Goal: Information Seeking & Learning: Learn about a topic

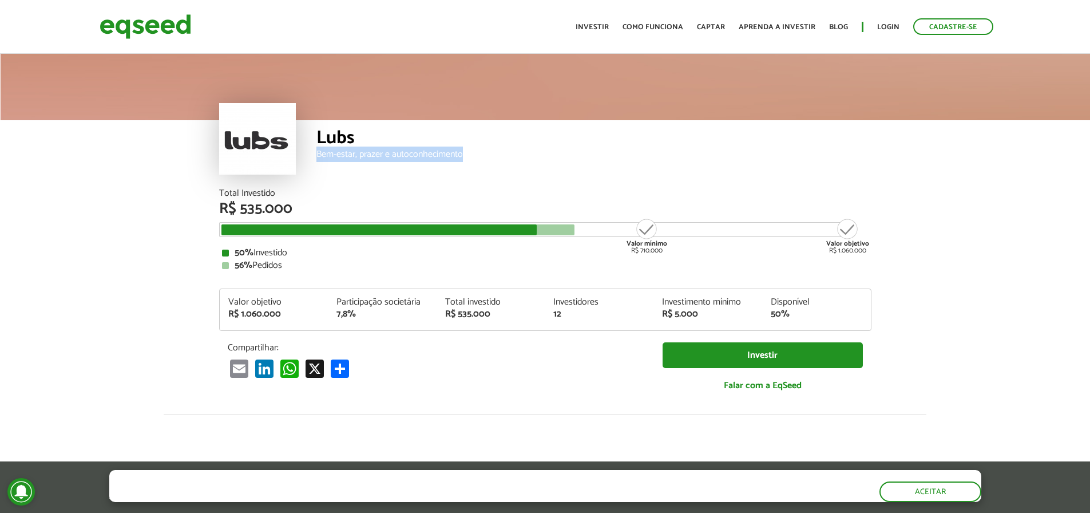
drag, startPoint x: 315, startPoint y: 156, endPoint x: 481, endPoint y: 155, distance: 166.0
click at [481, 155] on div "Lubs Bem-estar, prazer e autoconhecimento" at bounding box center [545, 154] width 653 height 69
click at [639, 149] on div "Lubs" at bounding box center [594, 139] width 555 height 21
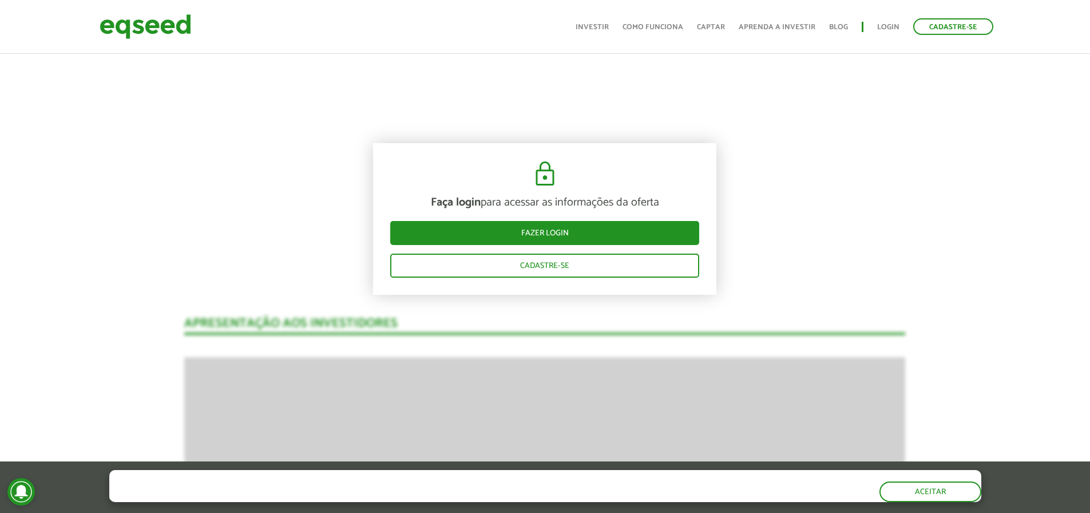
scroll to position [744, 0]
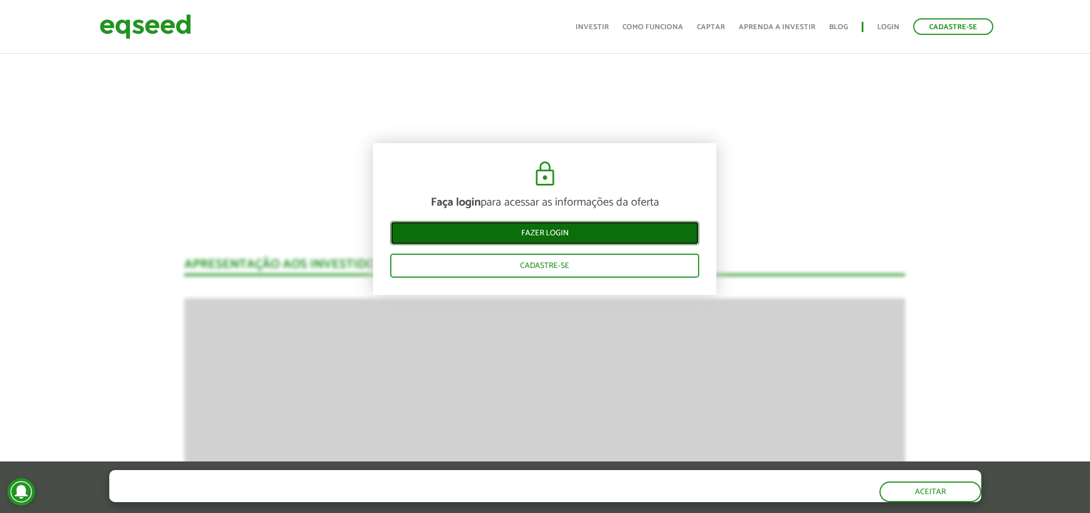
click at [577, 231] on link "Fazer login" at bounding box center [544, 233] width 309 height 24
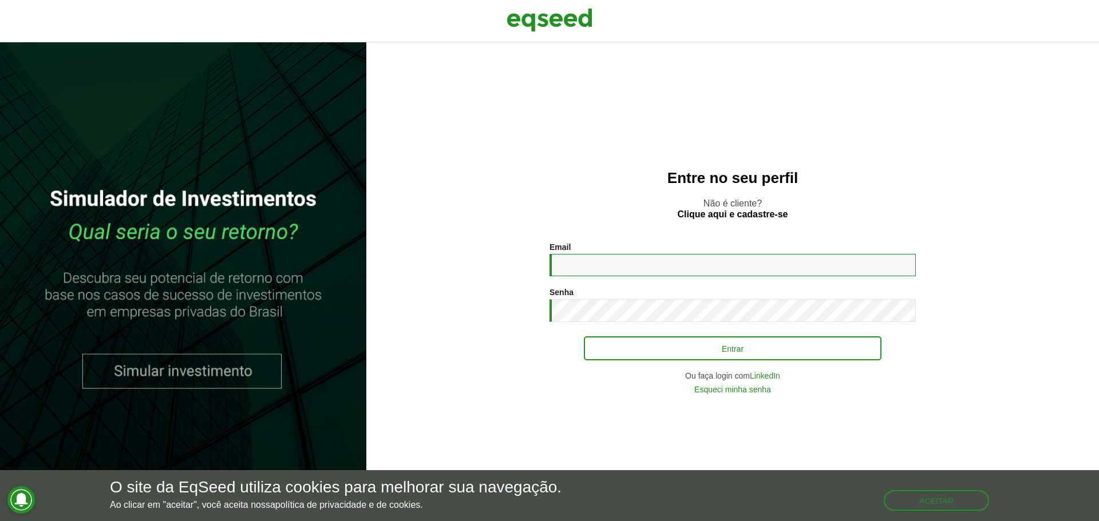
type input "**********"
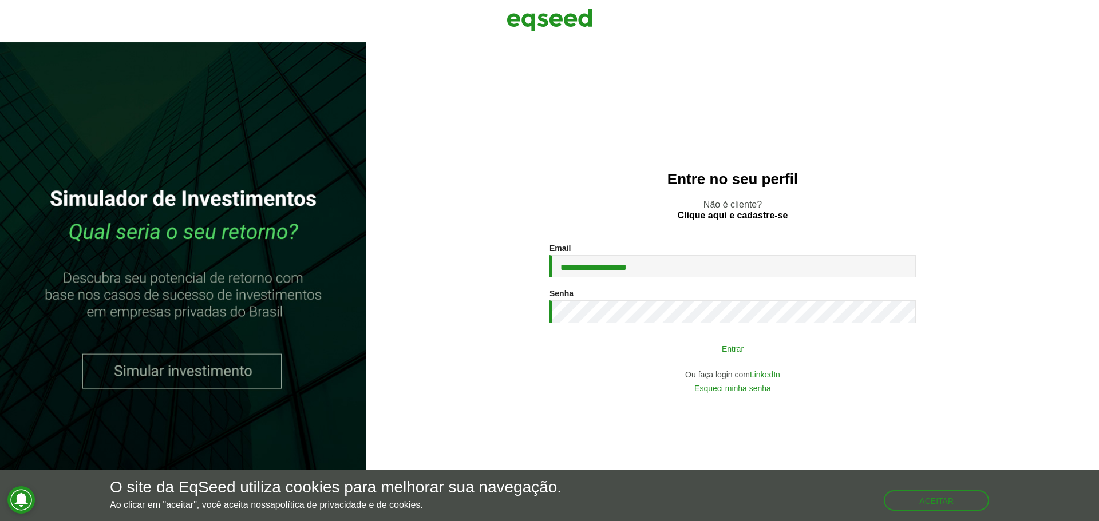
click at [748, 350] on button "Entrar" at bounding box center [733, 349] width 298 height 22
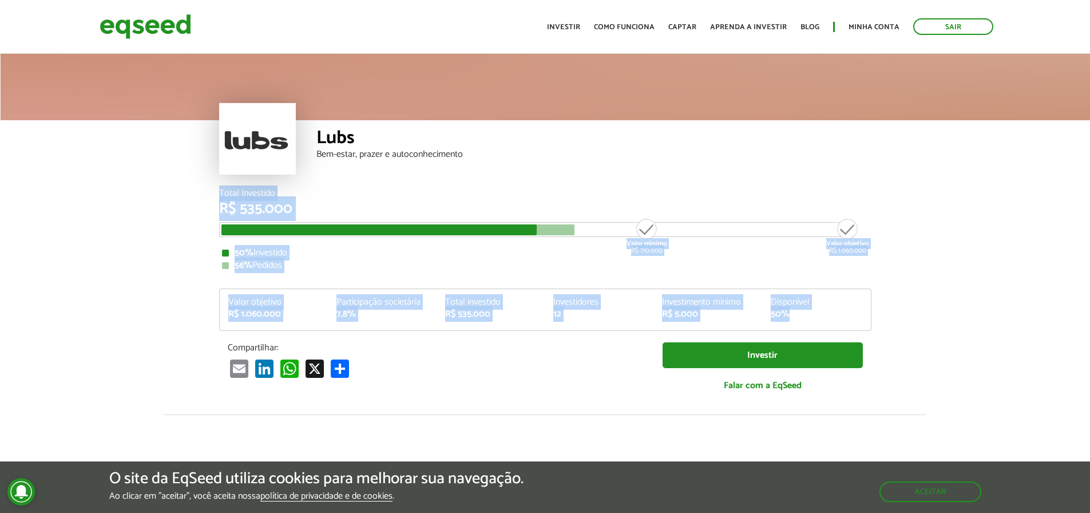
drag, startPoint x: 210, startPoint y: 193, endPoint x: 832, endPoint y: 309, distance: 632.2
click at [832, 309] on div "Total Investido R$ 535.000 Valor mínimo R$ 710.000 Valor objetivo R$ 1.060.000 …" at bounding box center [546, 302] width 670 height 226
click at [965, 275] on article "Lubs Bem-estar, prazer e autoconhecimento Total Investido R$ 535.000 Valor míni…" at bounding box center [545, 428] width 1090 height 753
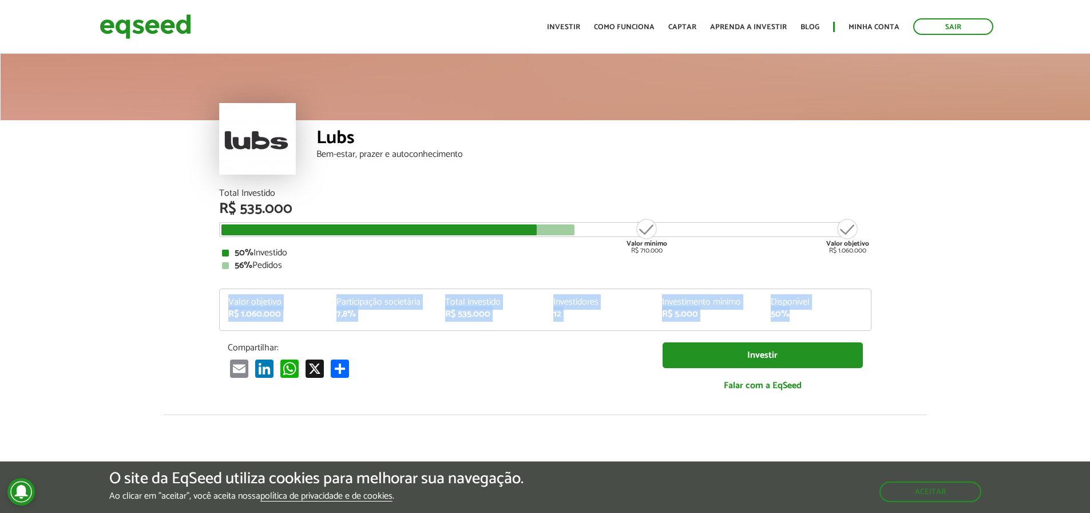
drag, startPoint x: 226, startPoint y: 301, endPoint x: 828, endPoint y: 321, distance: 602.5
click at [828, 321] on div "Valor objetivo R$ 1.060.000 Participação societária 7,8% Total investido R$ 535…" at bounding box center [545, 314] width 651 height 33
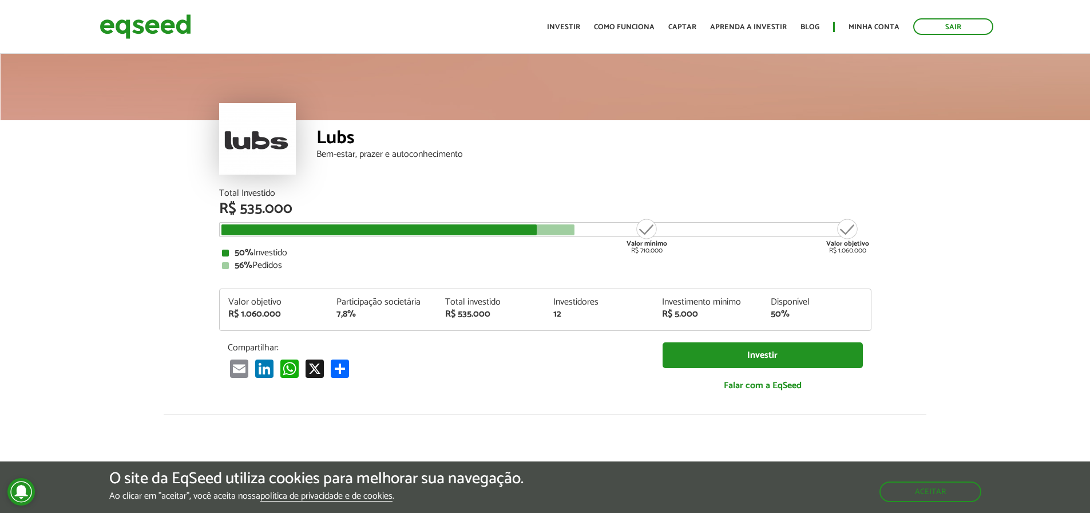
click at [948, 266] on article "Lubs Bem-estar, prazer e autoconhecimento Total Investido R$ 535.000 Valor míni…" at bounding box center [545, 428] width 1090 height 753
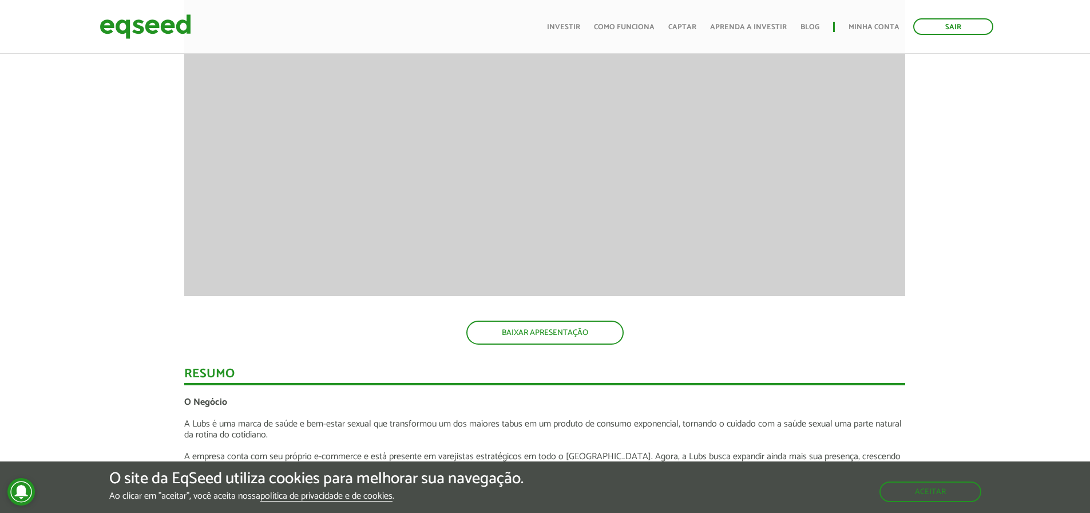
scroll to position [1030, 0]
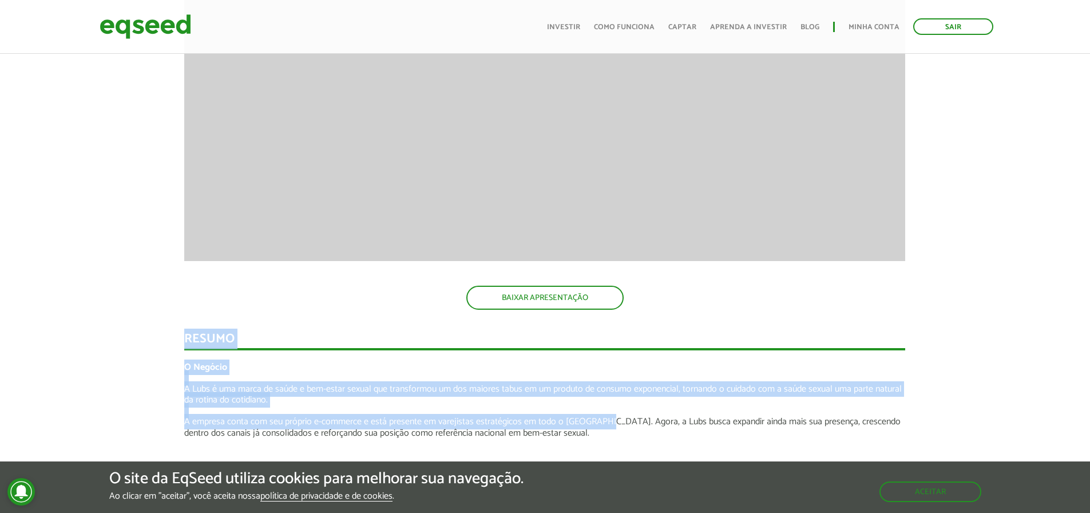
drag, startPoint x: 185, startPoint y: 334, endPoint x: 661, endPoint y: 403, distance: 480.0
click at [742, 405] on p "A Lubs é uma marca de saúde e bem-estar sexual que transformou um dos maiores t…" at bounding box center [544, 395] width 721 height 22
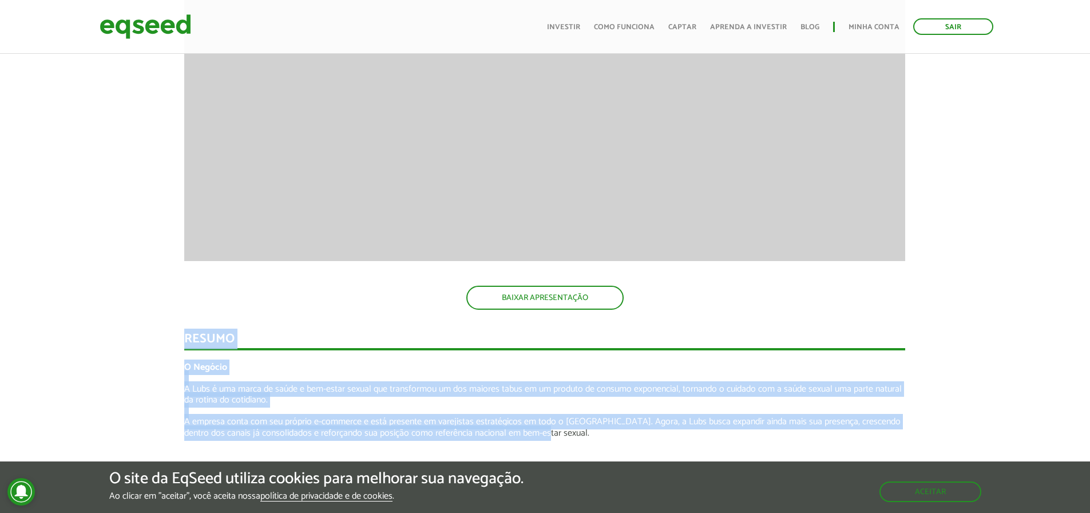
drag, startPoint x: 572, startPoint y: 433, endPoint x: 161, endPoint y: 329, distance: 423.4
drag, startPoint x: 148, startPoint y: 310, endPoint x: 147, endPoint y: 319, distance: 9.2
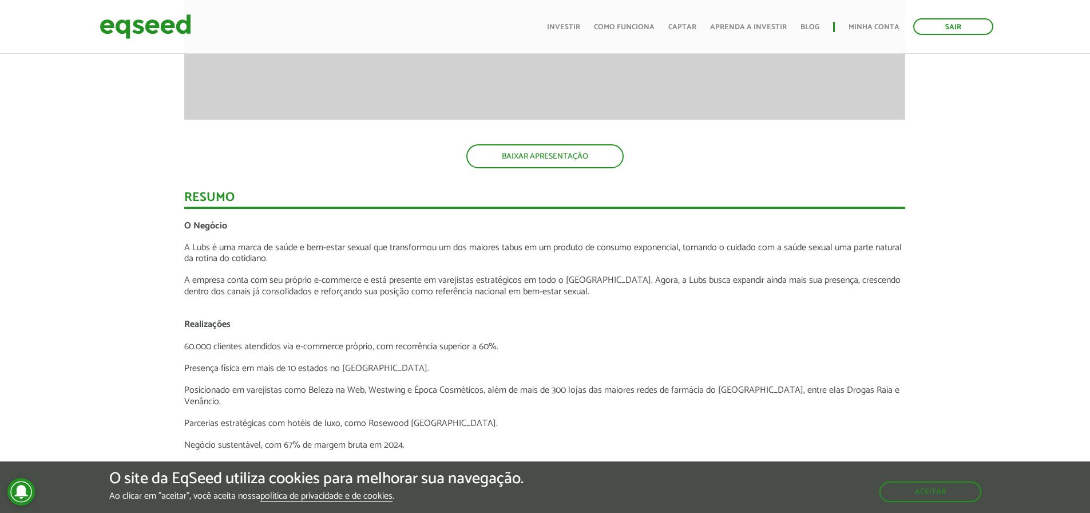
scroll to position [1202, 0]
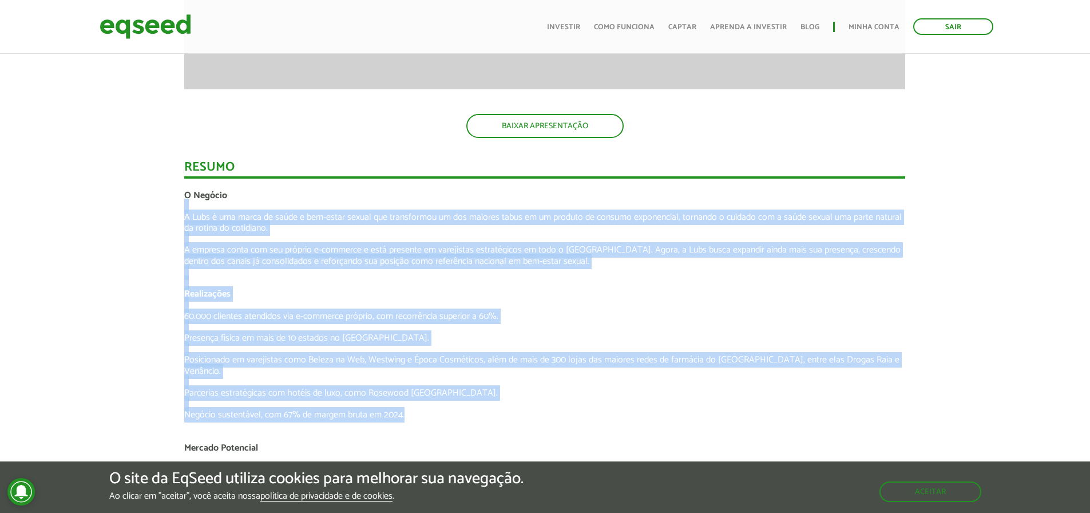
drag, startPoint x: 380, startPoint y: 396, endPoint x: 409, endPoint y: 408, distance: 31.8
click at [425, 346] on p at bounding box center [544, 348] width 721 height 11
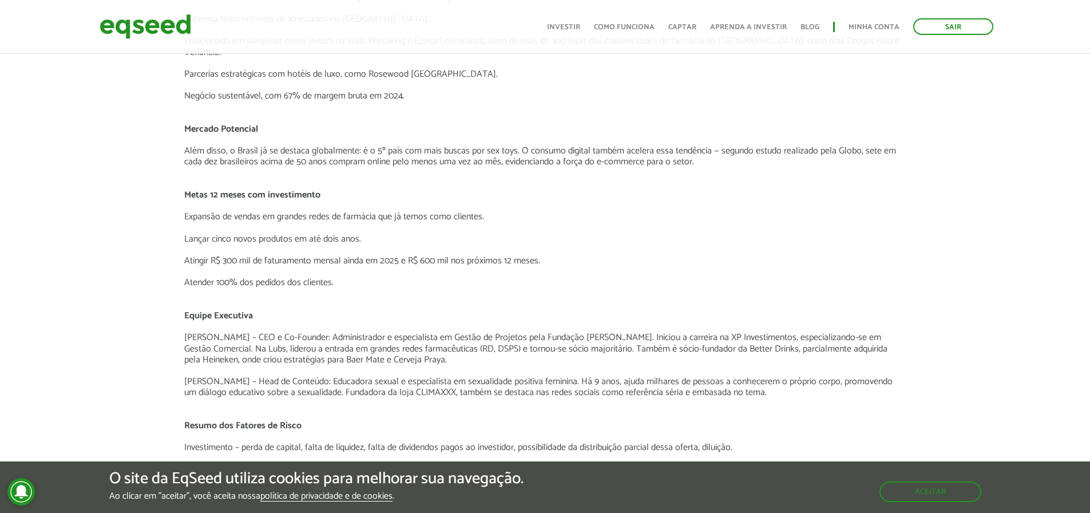
scroll to position [1545, 0]
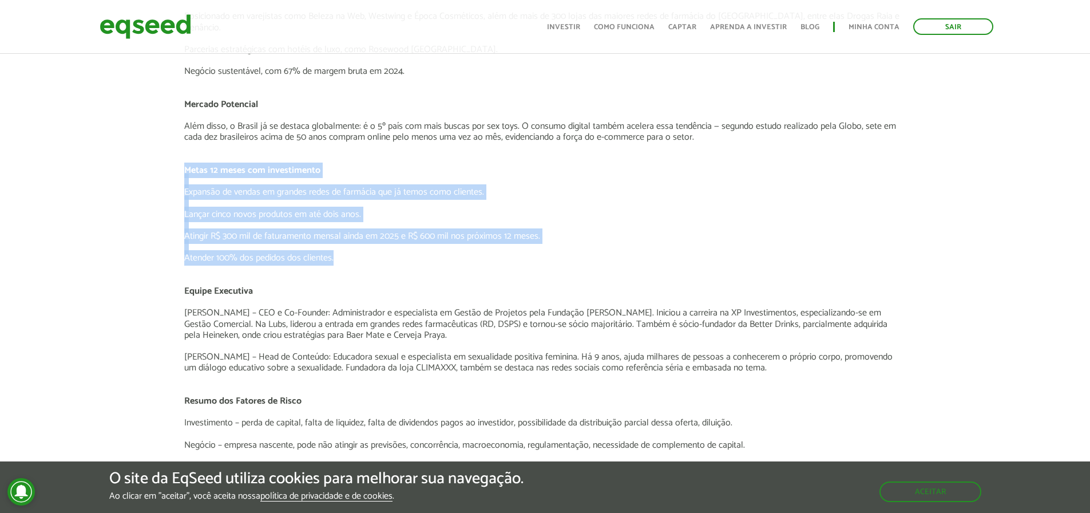
drag, startPoint x: 222, startPoint y: 187, endPoint x: 445, endPoint y: 248, distance: 231.5
click at [445, 248] on div "Apresentação aos investidores BAIXAR APRESENTAÇÃO Resumo O Negócio A Lubs é uma…" at bounding box center [545, 243] width 1108 height 1923
click at [445, 252] on p "Atender 100% dos pedidos dos clientes." at bounding box center [544, 257] width 721 height 11
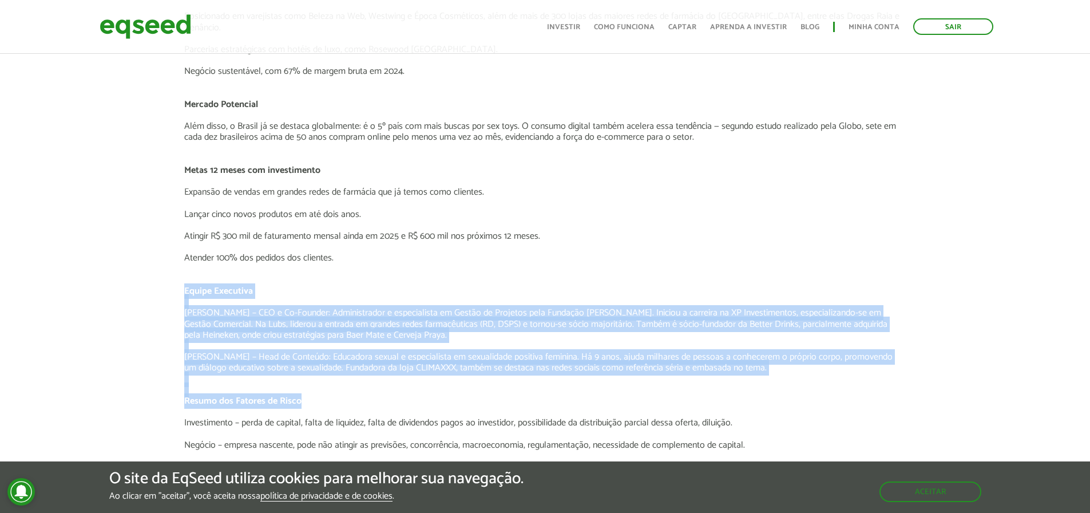
drag, startPoint x: 162, startPoint y: 276, endPoint x: 676, endPoint y: 375, distance: 523.5
click at [682, 390] on div "Apresentação aos investidores BAIXAR APRESENTAÇÃO Resumo O Negócio A Lubs é uma…" at bounding box center [545, 243] width 1108 height 1923
click at [645, 320] on p "Gentil Nascimento – CEO e Co-Founder: Administrador e especialista em Gestão de…" at bounding box center [544, 323] width 721 height 33
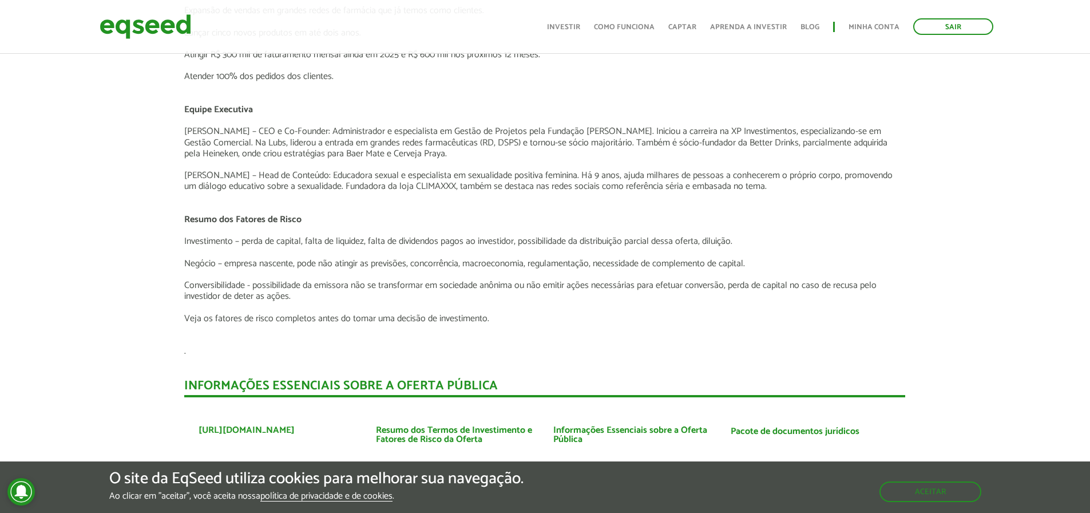
scroll to position [1774, 0]
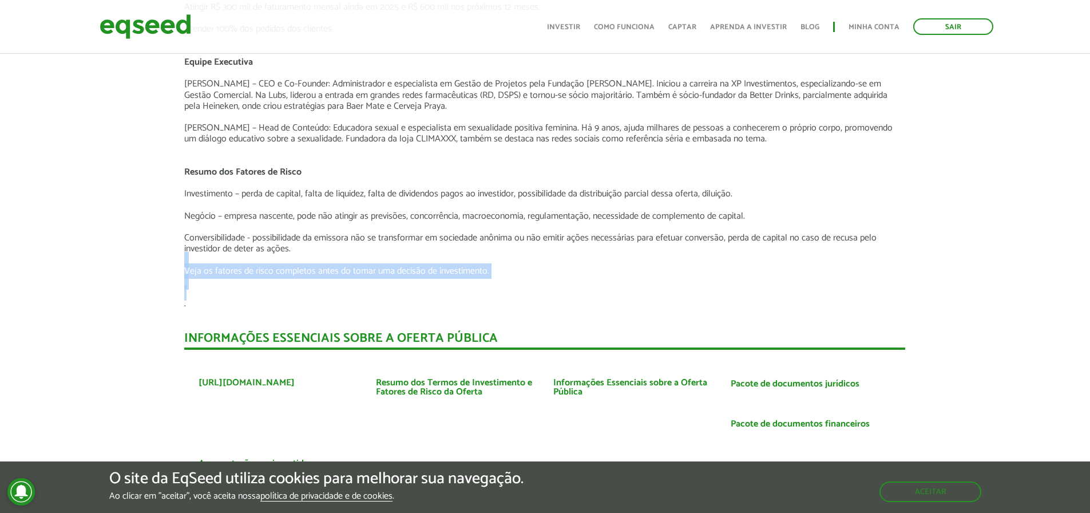
drag, startPoint x: 211, startPoint y: 258, endPoint x: 629, endPoint y: 282, distance: 418.5
click at [629, 282] on div "Apresentação aos investidores BAIXAR APRESENTAÇÃO Resumo O Negócio A Lubs é uma…" at bounding box center [545, 14] width 1108 height 1923
click at [608, 232] on p "Conversibilidade - possibilidade da emissora não se transformar em sociedade an…" at bounding box center [544, 243] width 721 height 22
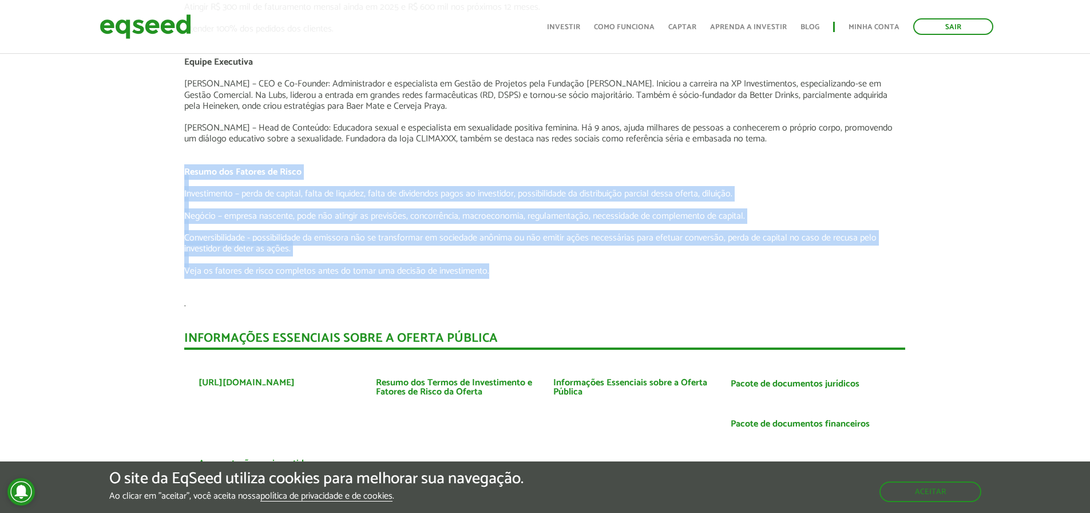
drag, startPoint x: 206, startPoint y: 179, endPoint x: 549, endPoint y: 256, distance: 351.5
click at [549, 256] on div "Apresentação aos investidores BAIXAR APRESENTAÇÃO Resumo O Negócio A Lubs é uma…" at bounding box center [545, 14] width 1108 height 1923
click at [480, 232] on p "Conversibilidade - possibilidade da emissora não se transformar em sociedade an…" at bounding box center [544, 243] width 721 height 22
drag, startPoint x: 181, startPoint y: 161, endPoint x: 620, endPoint y: 266, distance: 451.9
click at [620, 266] on div "Apresentação aos investidores BAIXAR APRESENTAÇÃO Resumo O Negócio A Lubs é uma…" at bounding box center [545, 14] width 738 height 1923
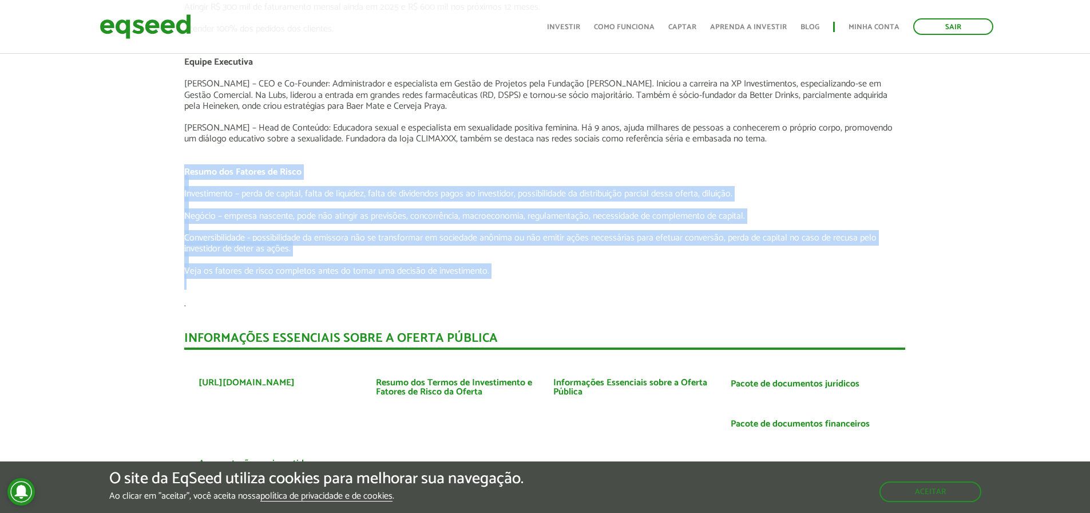
click at [625, 254] on p at bounding box center [544, 259] width 721 height 11
drag, startPoint x: 186, startPoint y: 181, endPoint x: 611, endPoint y: 245, distance: 429.5
click at [577, 270] on div "Apresentação aos investidores BAIXAR APRESENTAÇÃO Resumo O Negócio A Lubs é uma…" at bounding box center [545, 14] width 1108 height 1923
click at [611, 254] on p at bounding box center [544, 259] width 721 height 11
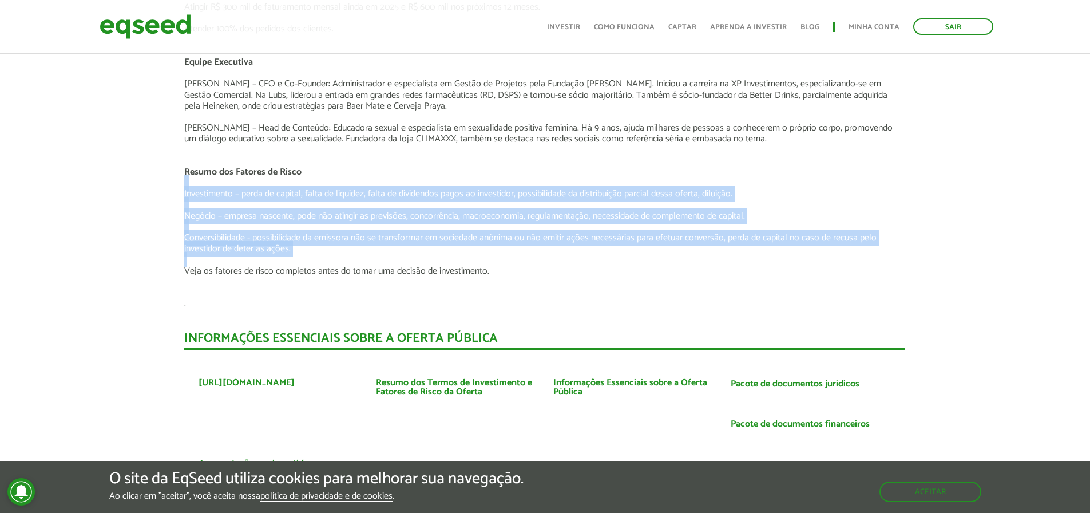
drag, startPoint x: 659, startPoint y: 249, endPoint x: 174, endPoint y: 176, distance: 490.8
click at [174, 176] on div "Apresentação aos investidores BAIXAR APRESENTAÇÃO Resumo O Negócio A Lubs é uma…" at bounding box center [545, 14] width 1108 height 1923
click at [272, 222] on p at bounding box center [544, 227] width 721 height 11
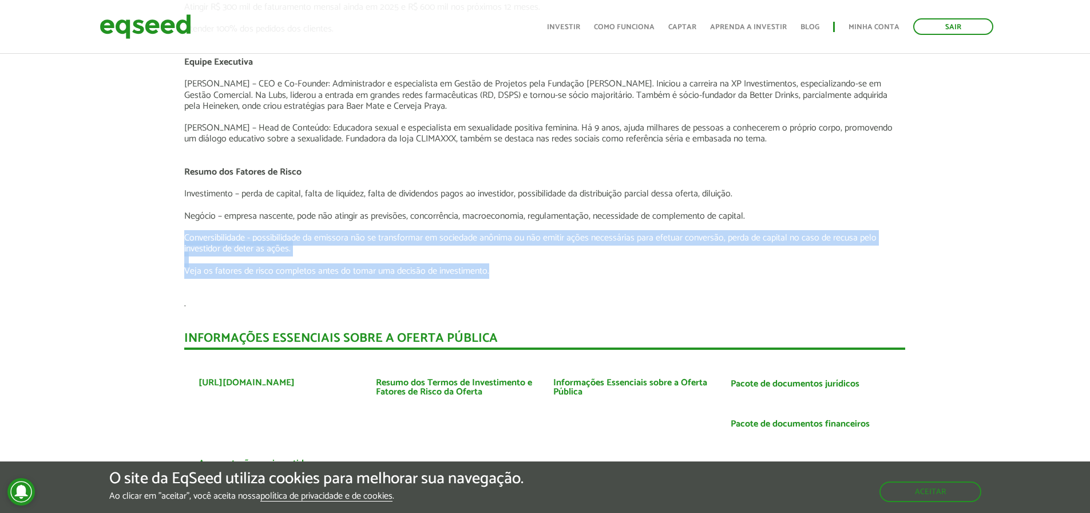
drag, startPoint x: 572, startPoint y: 255, endPoint x: 604, endPoint y: 255, distance: 32.1
click at [604, 255] on div "Apresentação aos investidores BAIXAR APRESENTAÇÃO Resumo O Negócio A Lubs é uma…" at bounding box center [545, 14] width 1108 height 1923
click at [606, 254] on p at bounding box center [544, 259] width 721 height 11
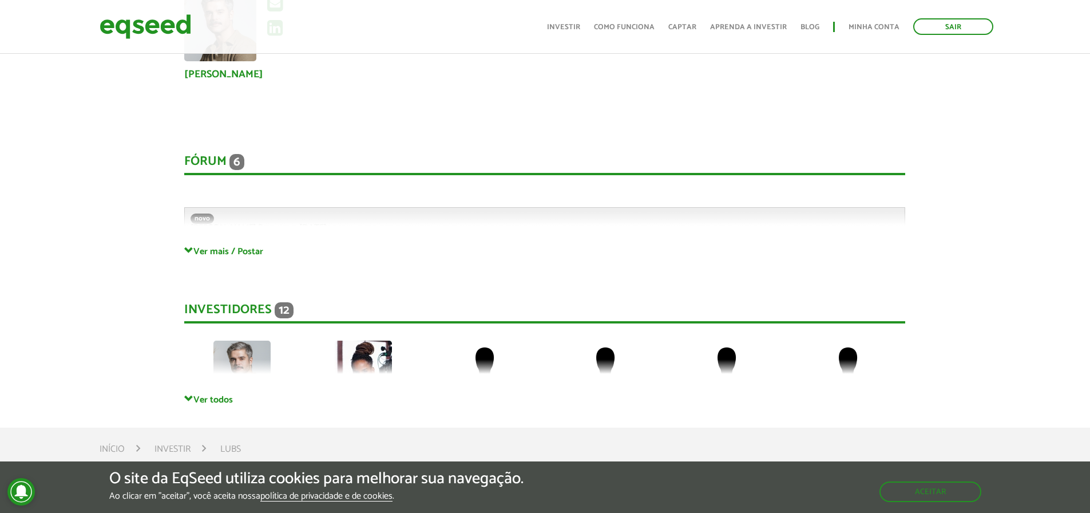
scroll to position [2347, 0]
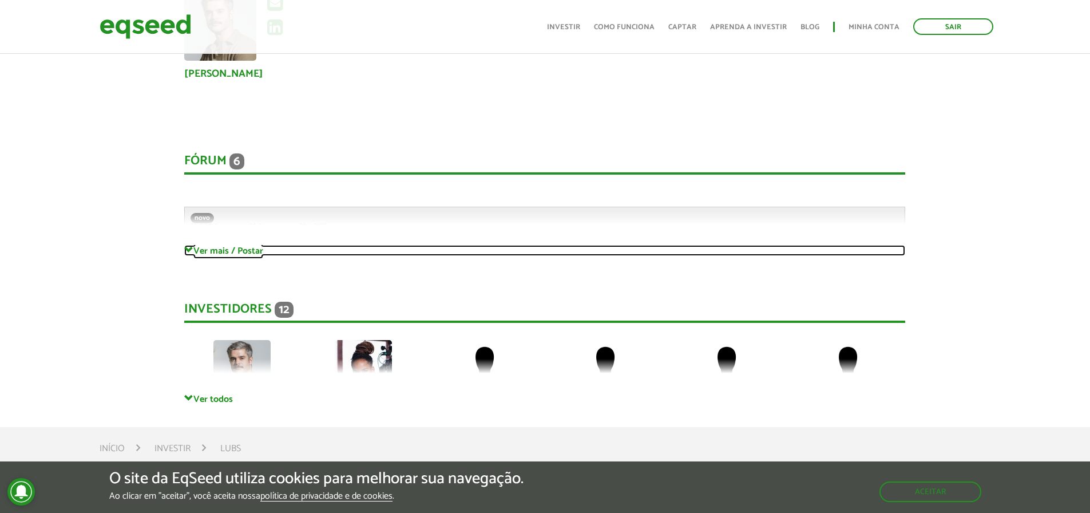
click at [185, 246] on span at bounding box center [188, 250] width 9 height 9
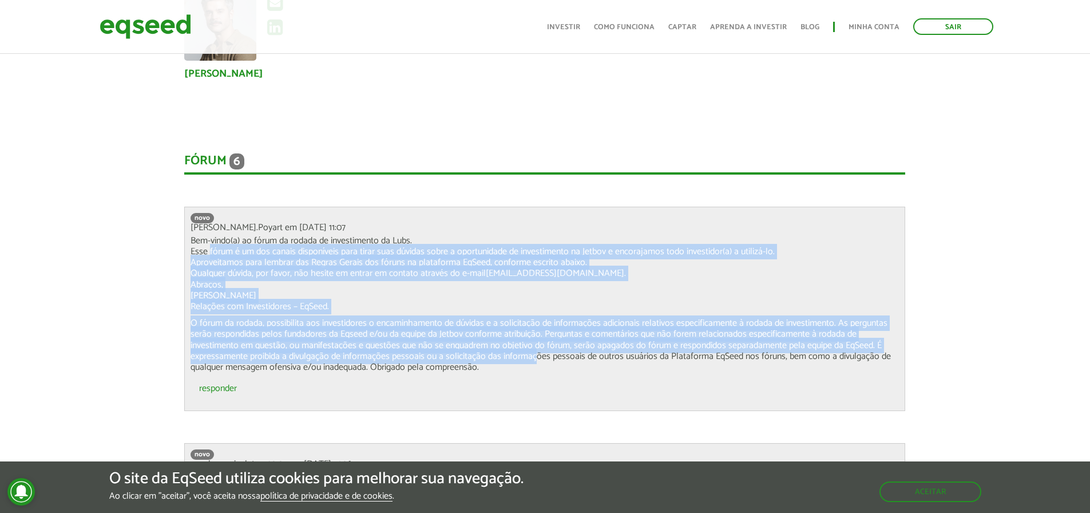
drag, startPoint x: 378, startPoint y: 282, endPoint x: 535, endPoint y: 347, distance: 169.9
click at [535, 347] on div "Bem-vindo(a) ao fórum da rodada de investimento da Lubs. Esse fórum é um dos ca…" at bounding box center [545, 303] width 709 height 137
click at [536, 292] on p "Bem-vindo(a) ao fórum da rodada de investimento da Lubs. Esse fórum é um dos ca…" at bounding box center [545, 273] width 709 height 77
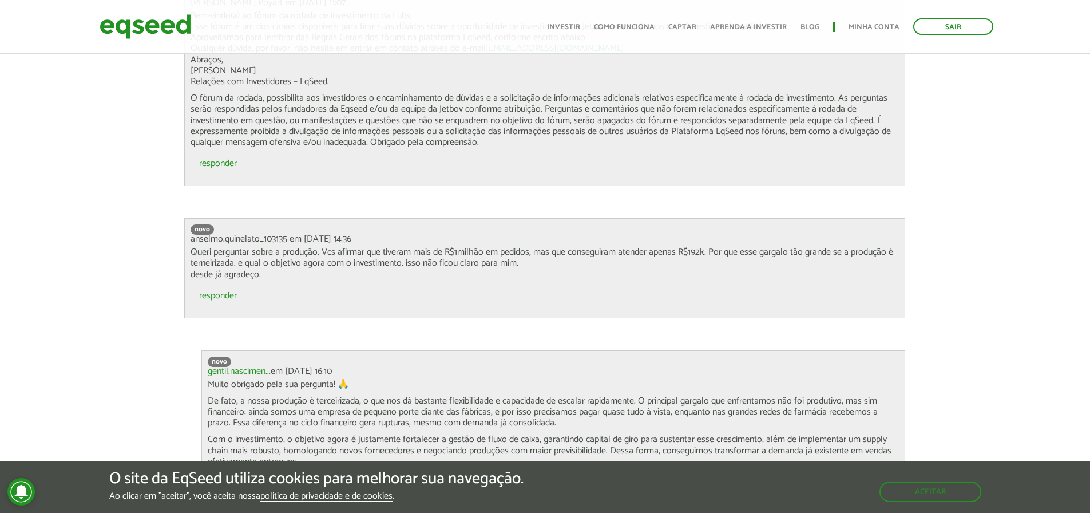
scroll to position [2576, 0]
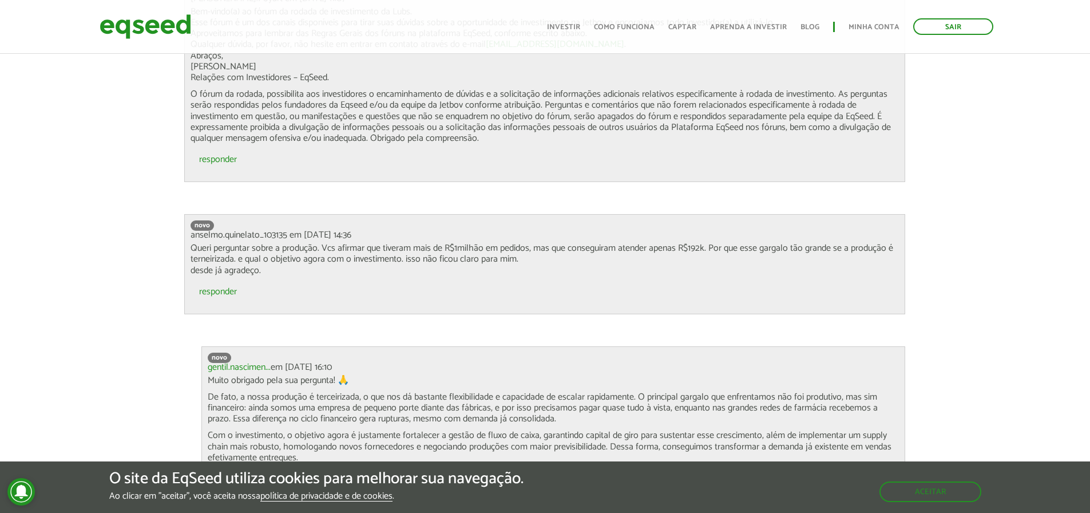
drag, startPoint x: 189, startPoint y: 238, endPoint x: 604, endPoint y: 263, distance: 415.1
click at [604, 263] on div "novo anselmo.quinelato_103135 em 03/10/2025 - 14:36 Queri perguntar sobre a pro…" at bounding box center [544, 264] width 721 height 100
click at [604, 251] on p "Queri perguntar sobre a produção. Vcs afirmar que tiveram mais de R$1milhão em …" at bounding box center [545, 259] width 709 height 33
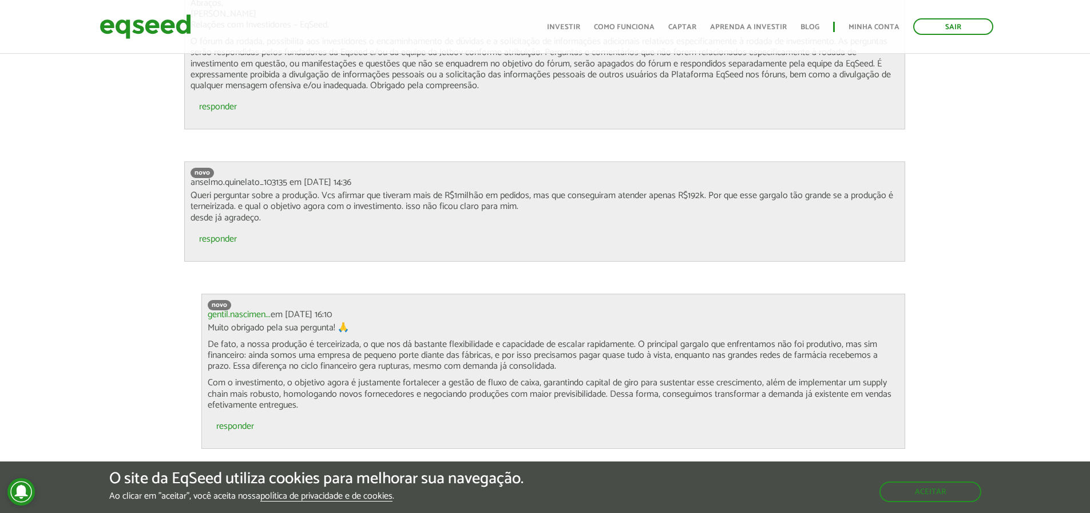
scroll to position [2633, 0]
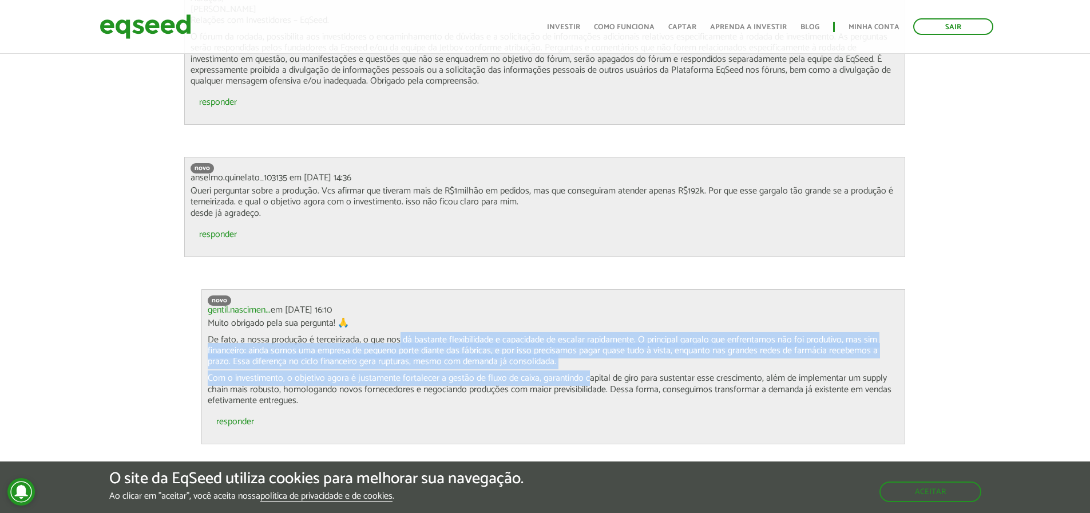
drag, startPoint x: 400, startPoint y: 326, endPoint x: 602, endPoint y: 350, distance: 202.9
click at [590, 371] on div "Muito obrigado pela sua pergunta! 🙏 De fato, a nossa produção é terceirizada, o…" at bounding box center [553, 362] width 691 height 88
click at [602, 350] on p "De fato, a nossa produção é terceirizada, o que nos dá bastante flexibilidade e…" at bounding box center [553, 350] width 691 height 33
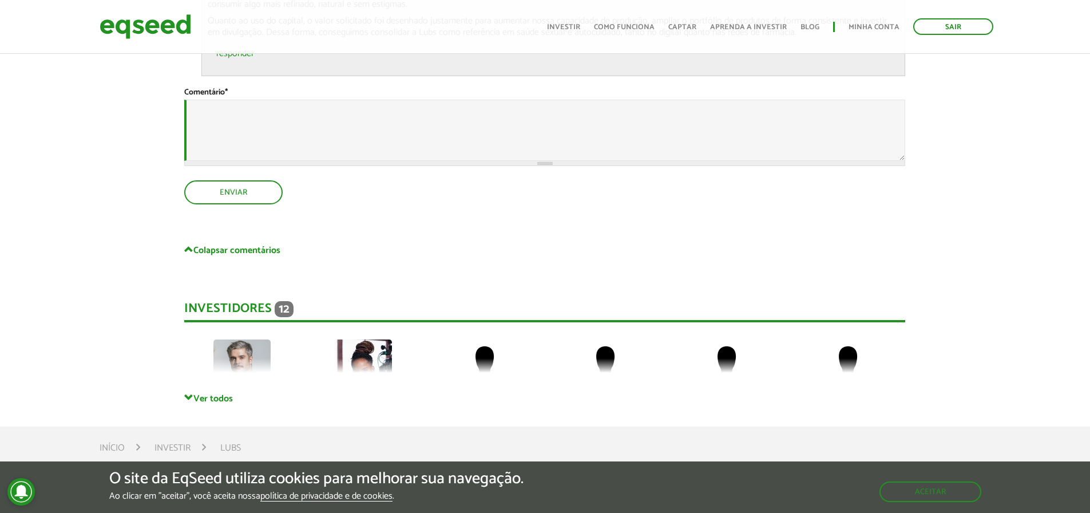
scroll to position [3721, 0]
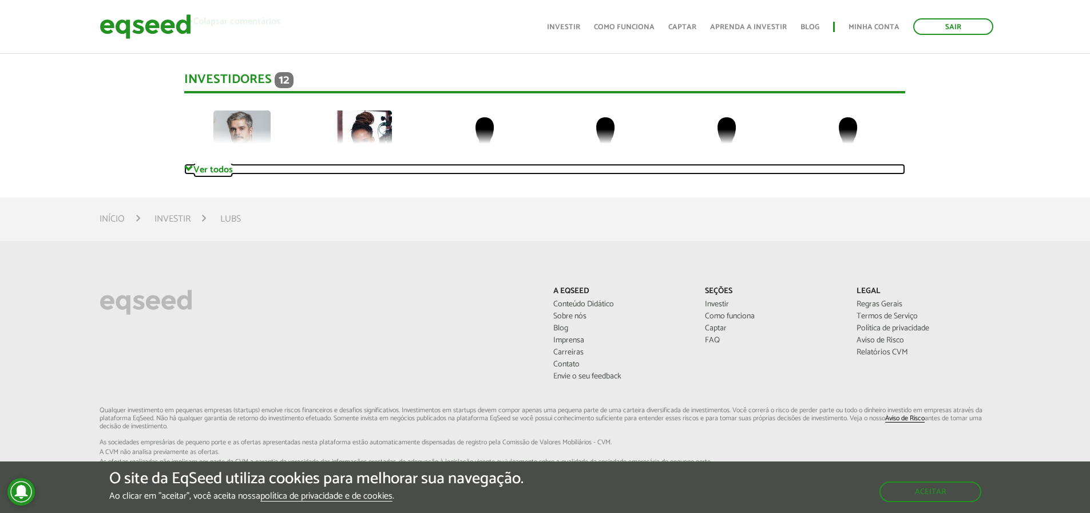
click at [188, 164] on span at bounding box center [188, 168] width 9 height 9
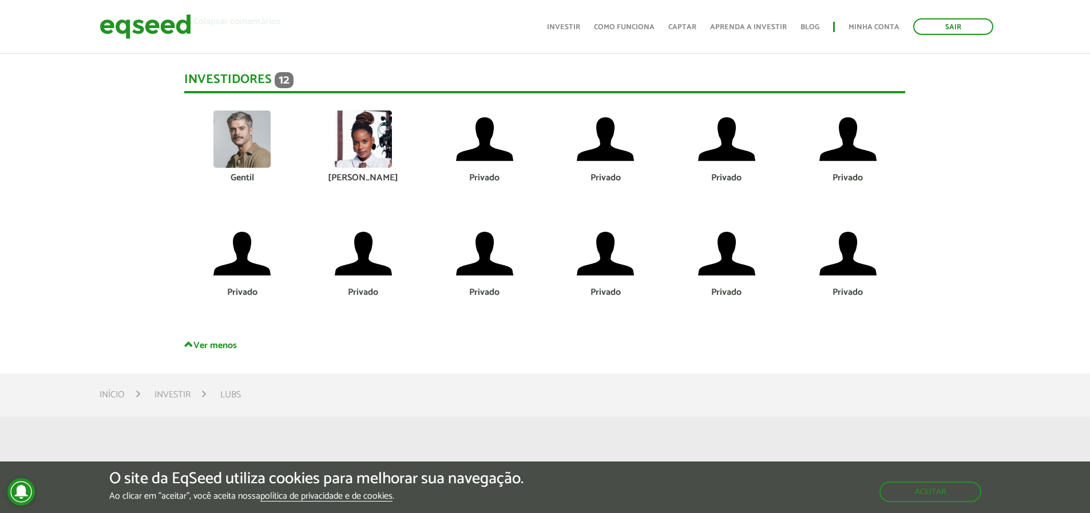
click at [371, 137] on img at bounding box center [363, 138] width 57 height 57
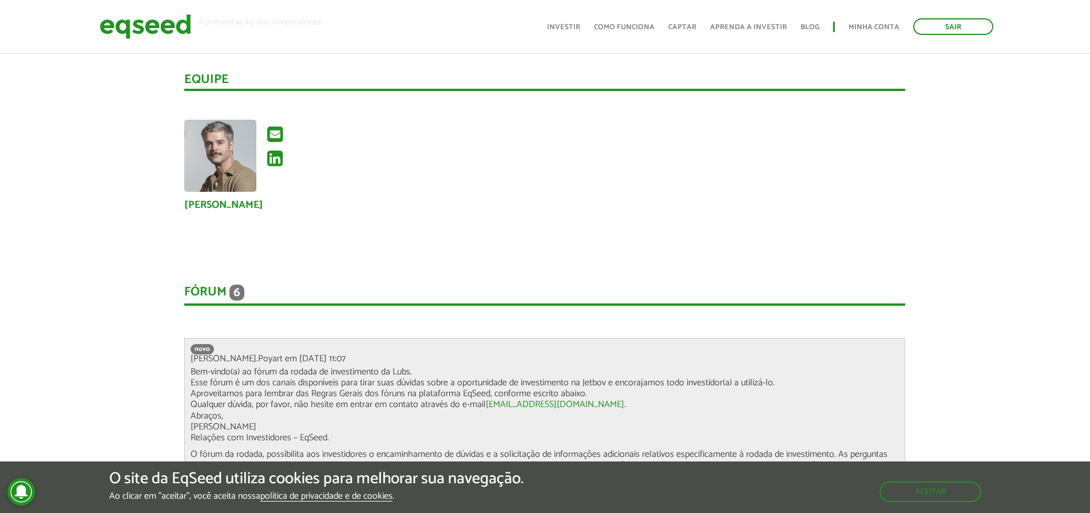
scroll to position [1500, 0]
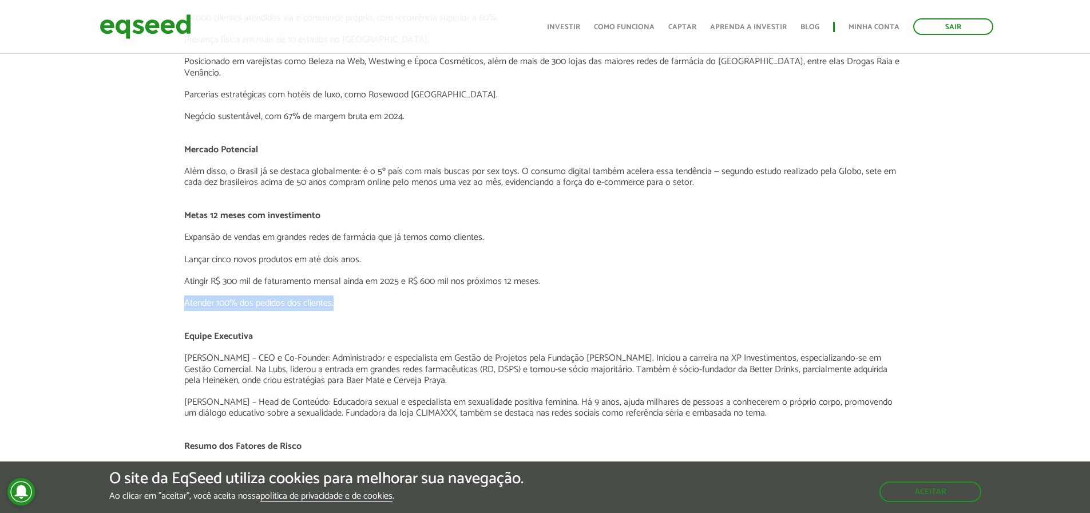
drag, startPoint x: 189, startPoint y: 292, endPoint x: 393, endPoint y: 290, distance: 204.4
click at [393, 298] on p "Atender 100% dos pedidos dos clientes." at bounding box center [544, 303] width 721 height 11
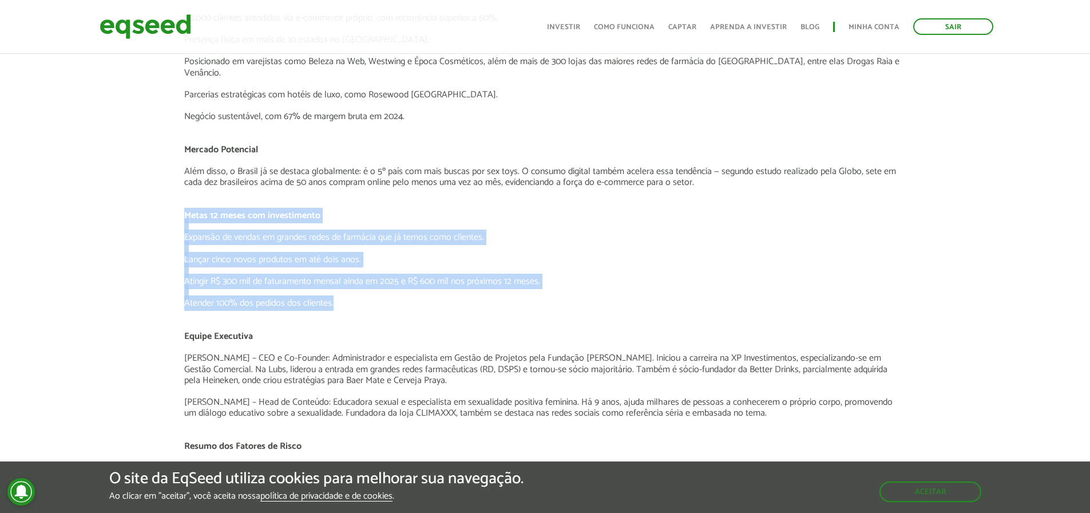
drag, startPoint x: 165, startPoint y: 204, endPoint x: 427, endPoint y: 296, distance: 277.9
click at [427, 287] on p at bounding box center [544, 292] width 721 height 11
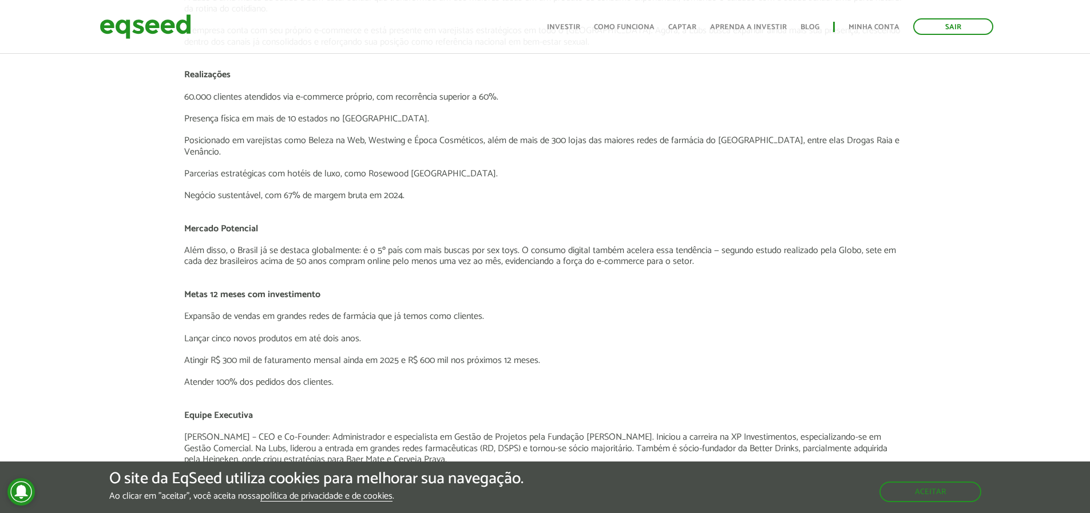
scroll to position [1329, 0]
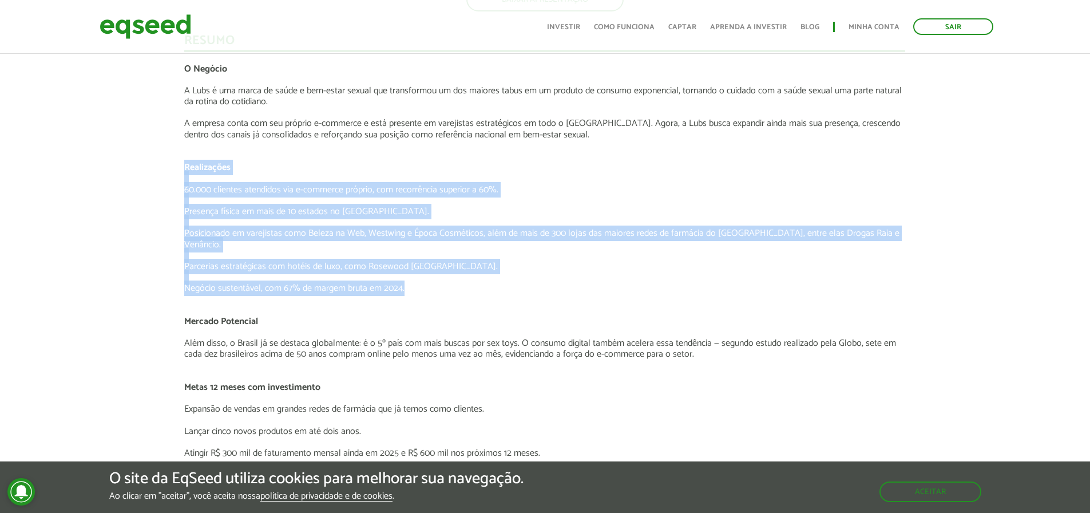
drag, startPoint x: 188, startPoint y: 173, endPoint x: 465, endPoint y: 268, distance: 292.9
click at [465, 272] on p at bounding box center [544, 277] width 721 height 11
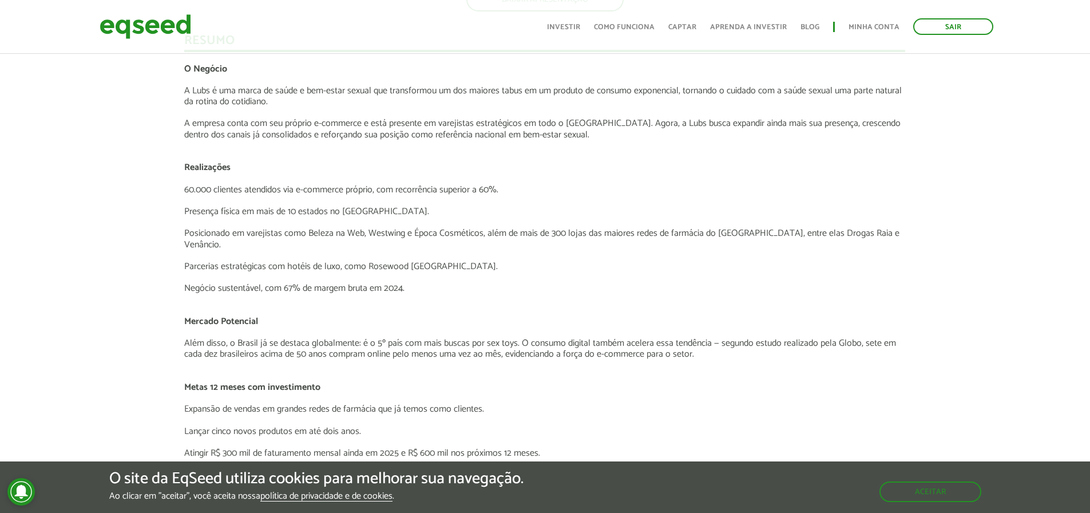
click at [480, 294] on p at bounding box center [544, 299] width 721 height 11
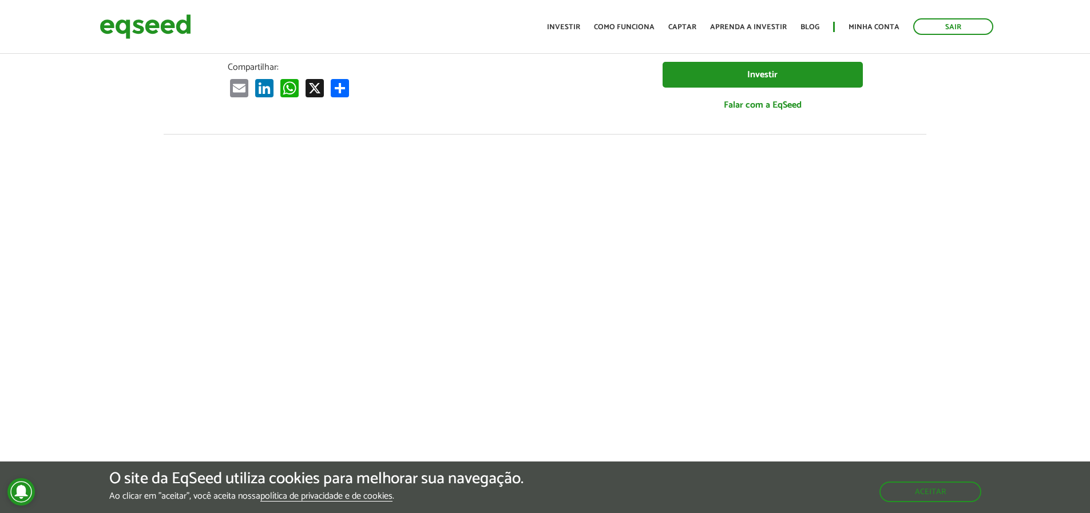
scroll to position [0, 0]
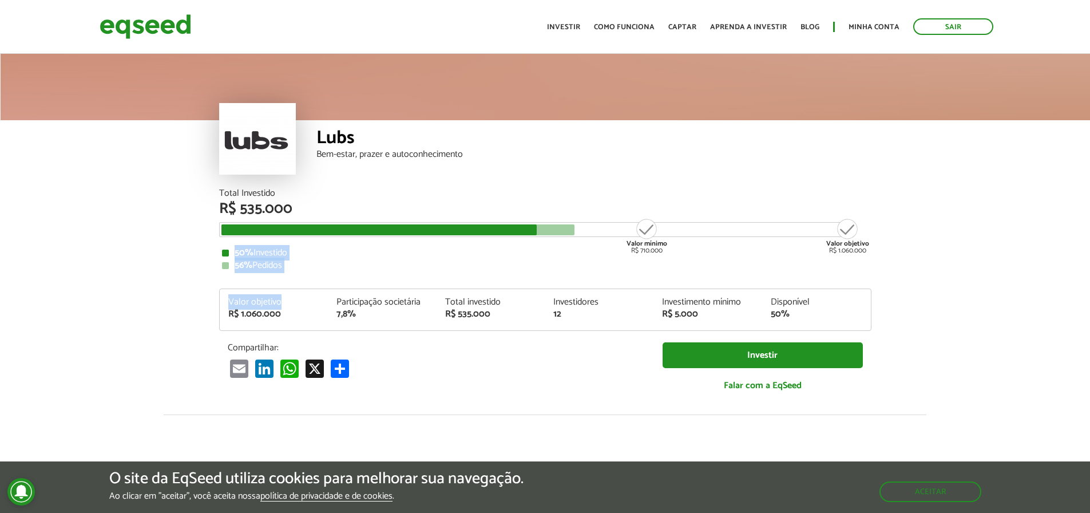
drag, startPoint x: 226, startPoint y: 251, endPoint x: 312, endPoint y: 279, distance: 90.9
click at [312, 279] on div "Total Investido R$ 535.000 Valor mínimo R$ 710.000 Valor objetivo R$ 1.060.000 …" at bounding box center [545, 296] width 653 height 214
click at [328, 271] on div "Total Investido R$ 535.000 Valor mínimo R$ 710.000 Valor objetivo R$ 1.060.000 …" at bounding box center [545, 296] width 653 height 214
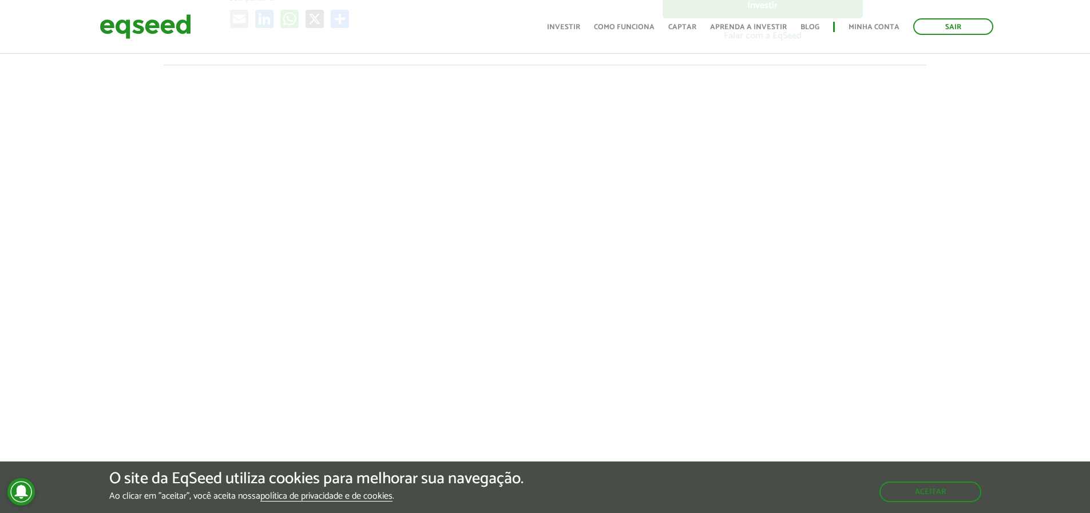
scroll to position [343, 0]
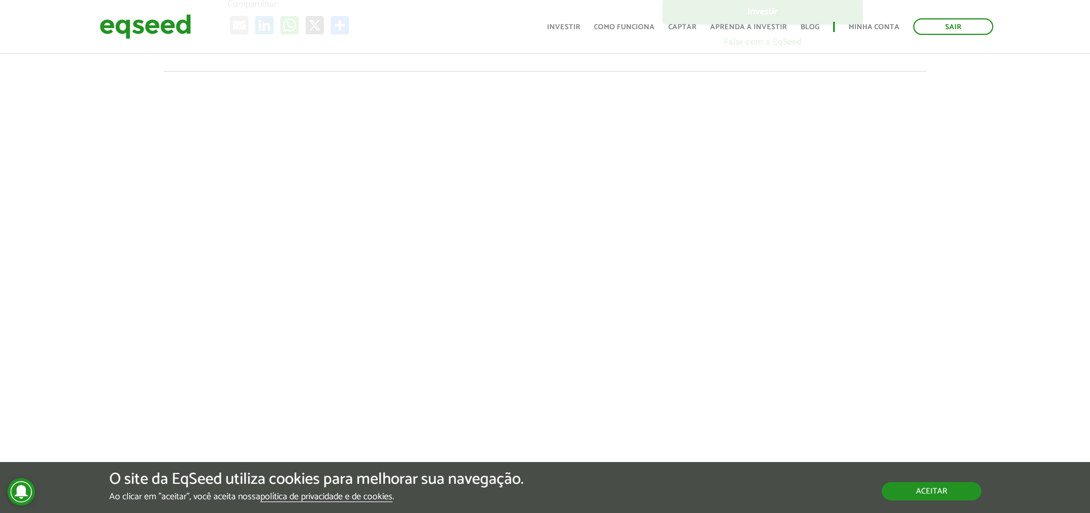
click at [937, 494] on button "Aceitar" at bounding box center [932, 491] width 100 height 18
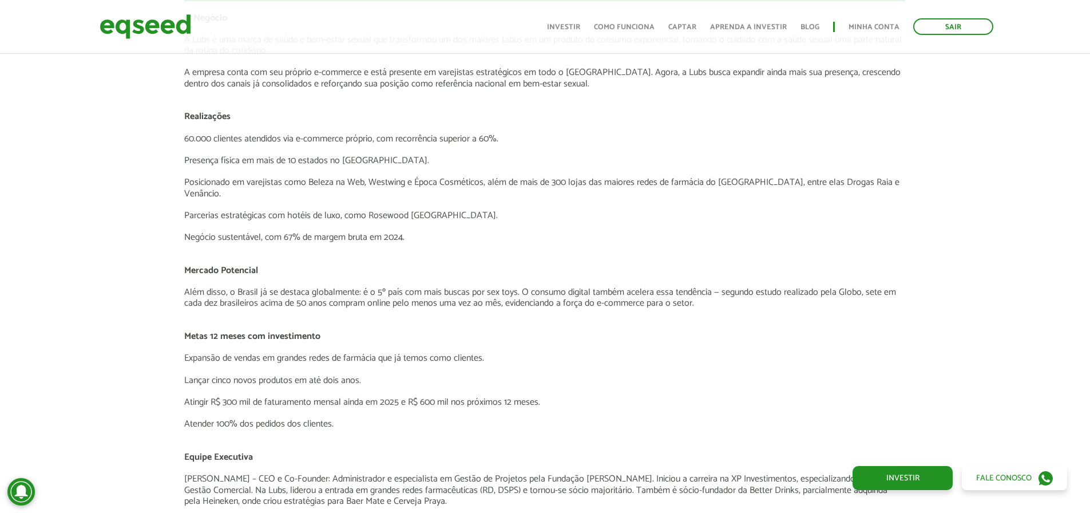
scroll to position [1545, 0]
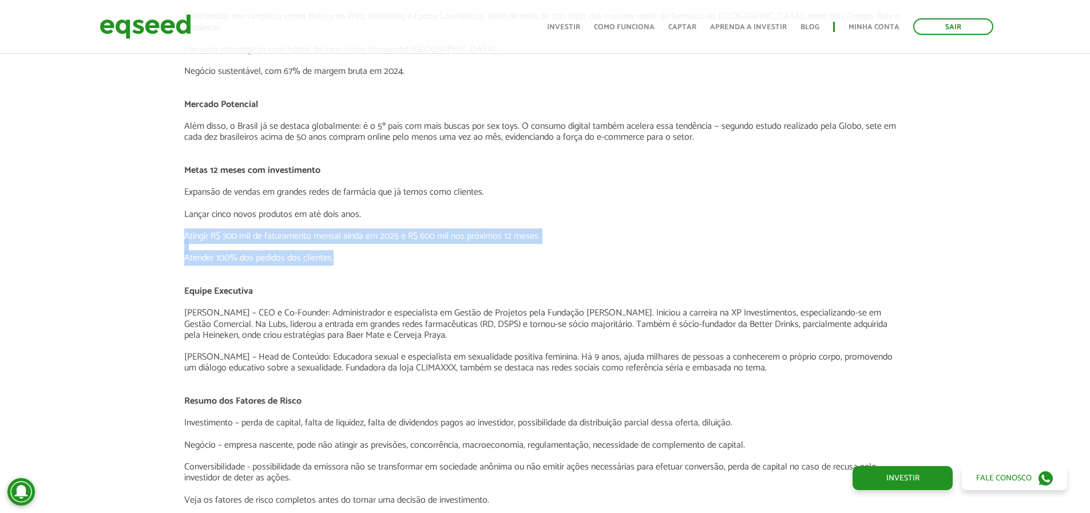
drag, startPoint x: 175, startPoint y: 225, endPoint x: 499, endPoint y: 242, distance: 323.9
click at [499, 252] on p "Atender 100% dos pedidos dos clientes." at bounding box center [544, 257] width 721 height 11
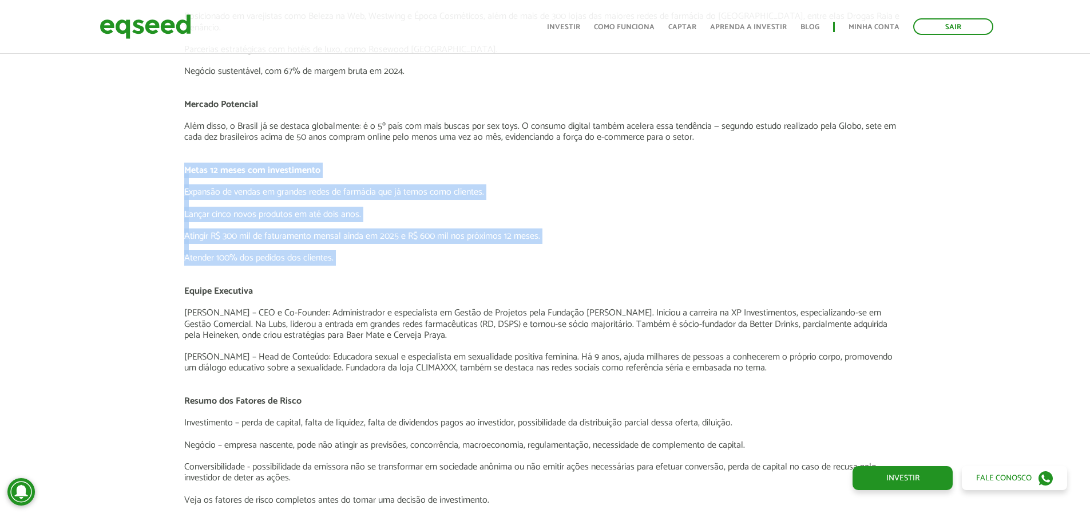
drag, startPoint x: 499, startPoint y: 242, endPoint x: 165, endPoint y: 156, distance: 344.0
click at [367, 252] on p "Atender 100% dos pedidos dos clientes." at bounding box center [544, 257] width 721 height 11
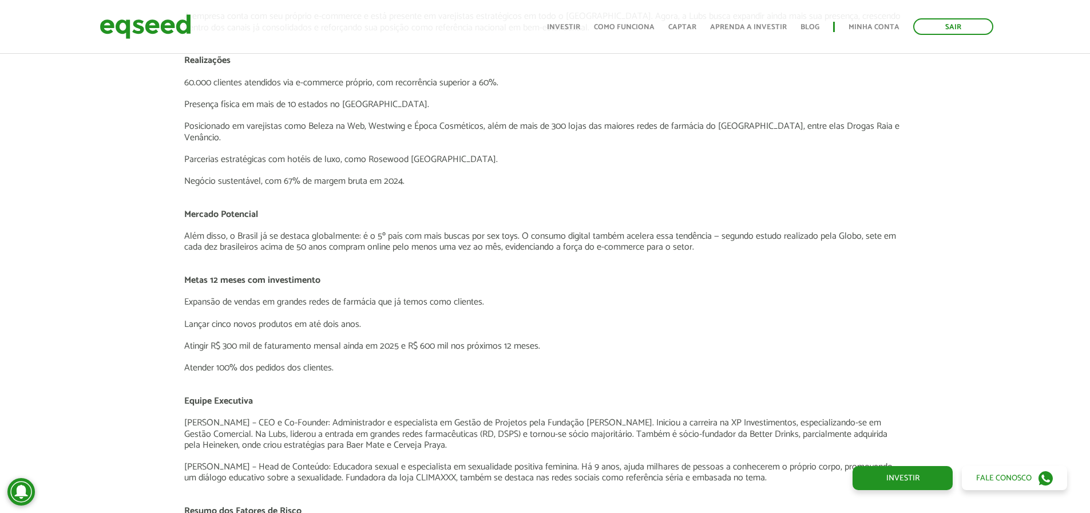
scroll to position [1431, 0]
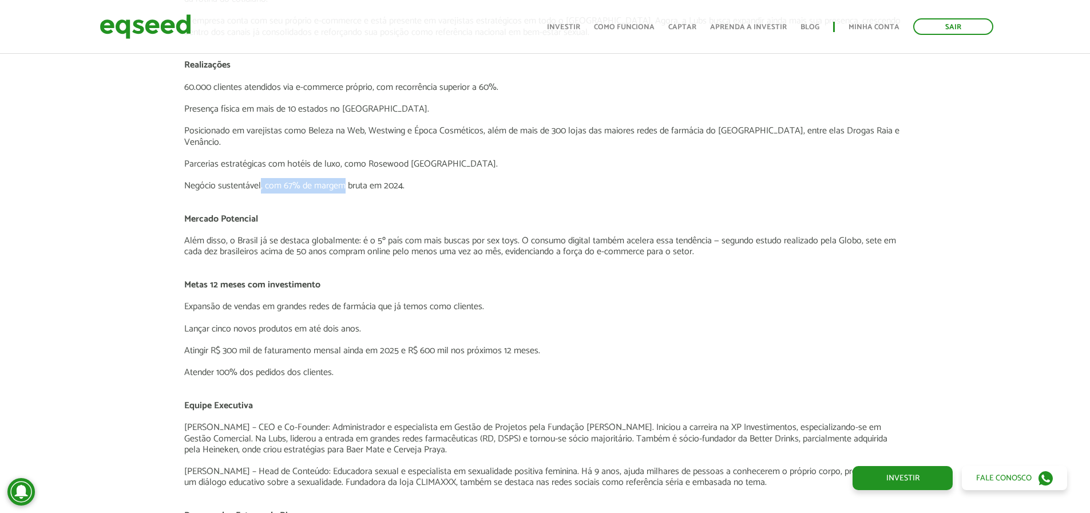
drag, startPoint x: 261, startPoint y: 172, endPoint x: 346, endPoint y: 171, distance: 85.3
click at [346, 180] on p "Negócio sustentável, com 67% de margem bruta em 2024." at bounding box center [544, 185] width 721 height 11
click at [350, 180] on p "Negócio sustentável, com 67% de margem bruta em 2024." at bounding box center [544, 185] width 721 height 11
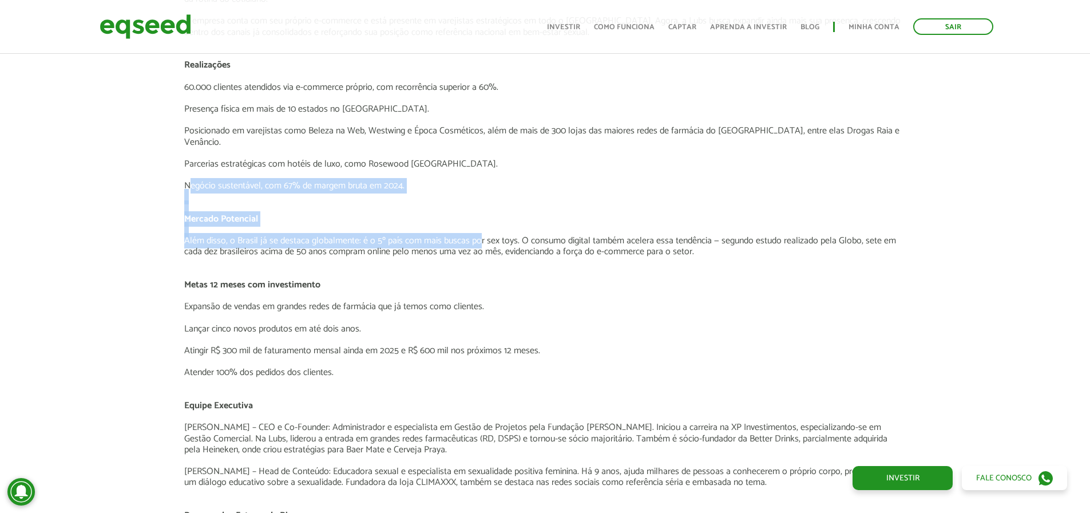
drag, startPoint x: 189, startPoint y: 176, endPoint x: 477, endPoint y: 236, distance: 294.0
click at [477, 236] on div "O Negócio A Lubs é uma marca de saúde e bem-estar sexual que transformou um dos…" at bounding box center [544, 307] width 721 height 692
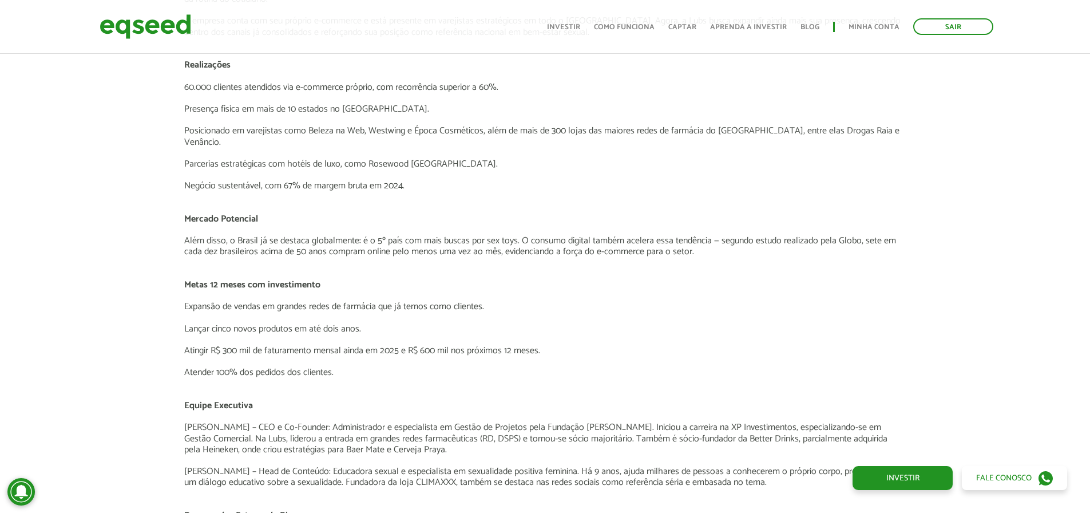
click at [513, 238] on p "Além disso, o Brasil já se destaca globalmente: é o 5º país com mais buscas por…" at bounding box center [544, 246] width 721 height 22
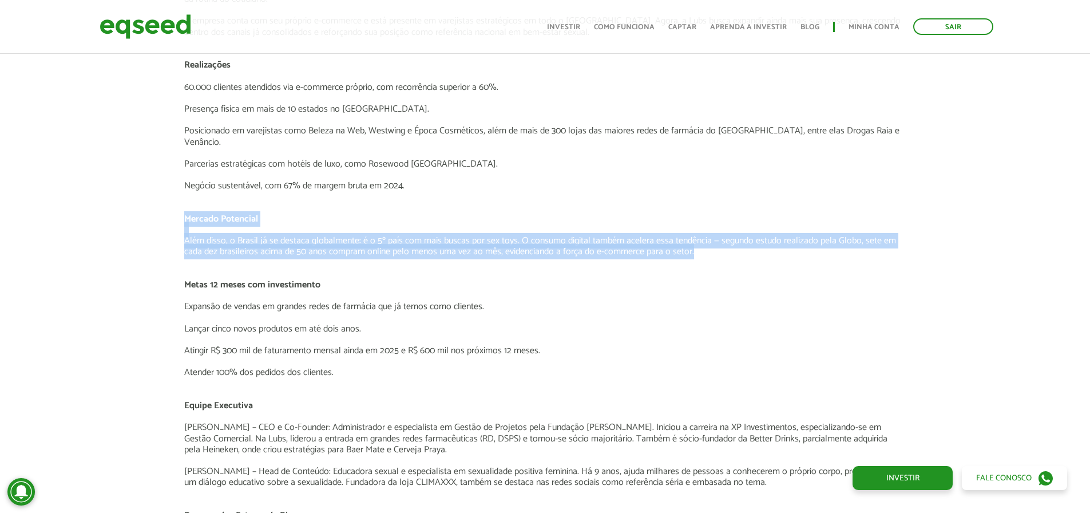
drag, startPoint x: 306, startPoint y: 240, endPoint x: 138, endPoint y: 208, distance: 170.6
click at [223, 239] on p "Além disso, o Brasil já se destaca globalmente: é o 5º país com mais buscas por…" at bounding box center [544, 246] width 721 height 22
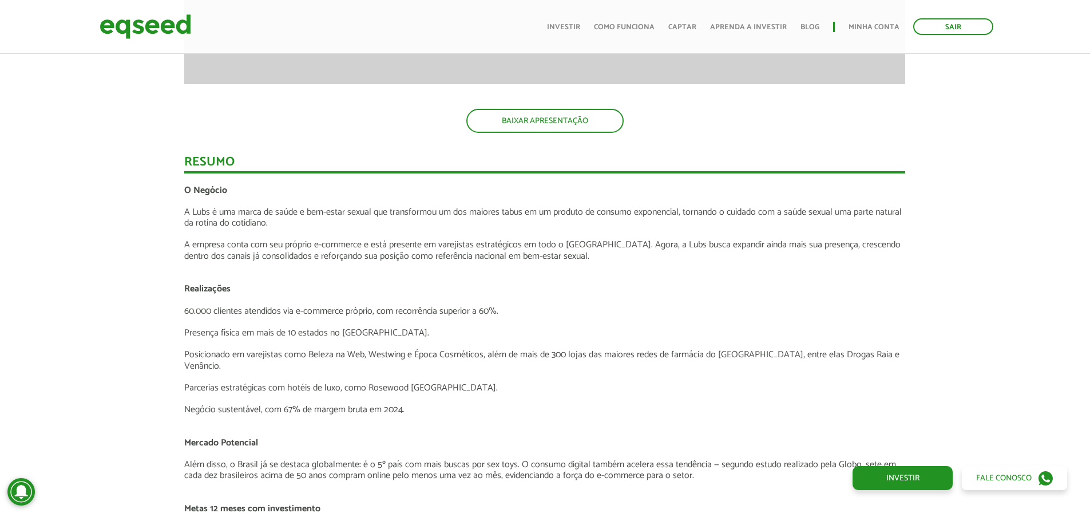
scroll to position [1202, 0]
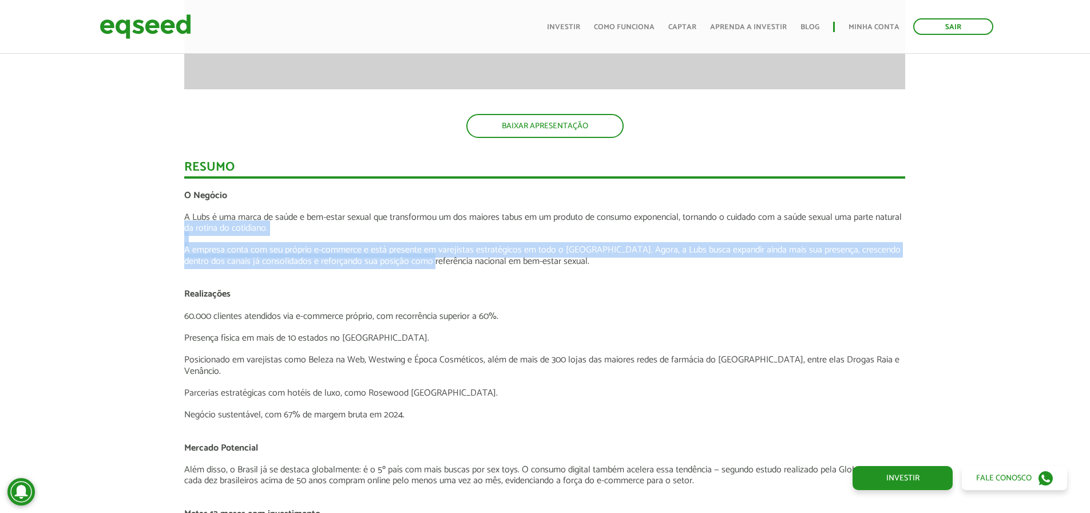
drag, startPoint x: 174, startPoint y: 225, endPoint x: 407, endPoint y: 263, distance: 236.1
click at [407, 263] on p "A empresa conta com seu próprio e-commerce e está presente em varejistas estrat…" at bounding box center [544, 255] width 721 height 22
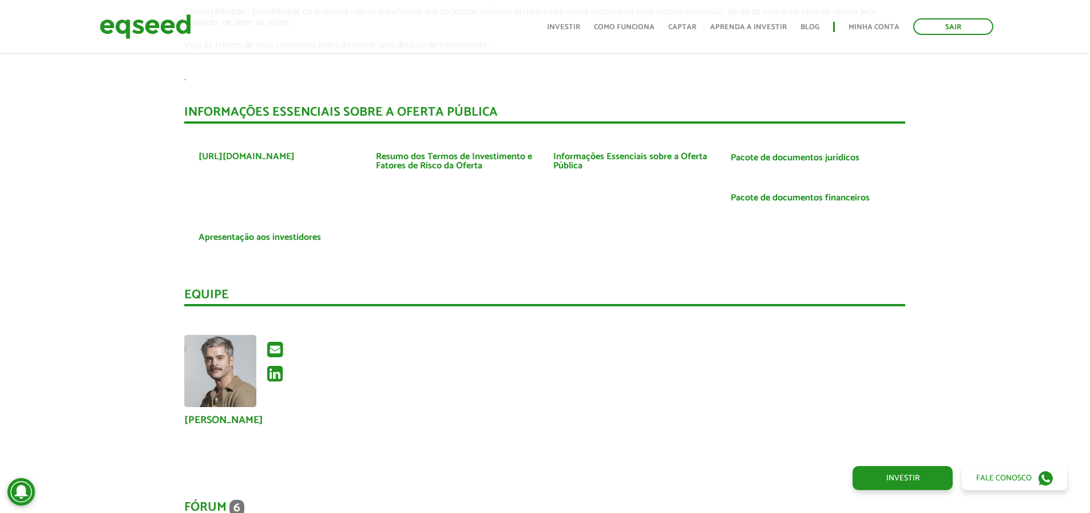
scroll to position [2011, 0]
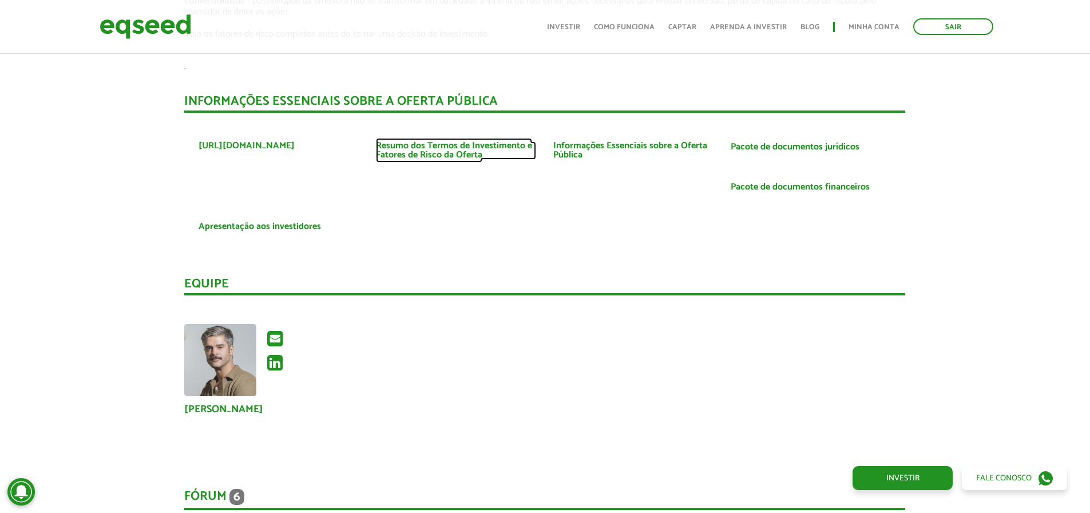
click at [469, 142] on link "Resumo dos Termos de Investimento e Fatores de Risco da Oferta" at bounding box center [456, 150] width 160 height 18
click at [302, 222] on link "Apresentação aos investidores" at bounding box center [260, 226] width 122 height 9
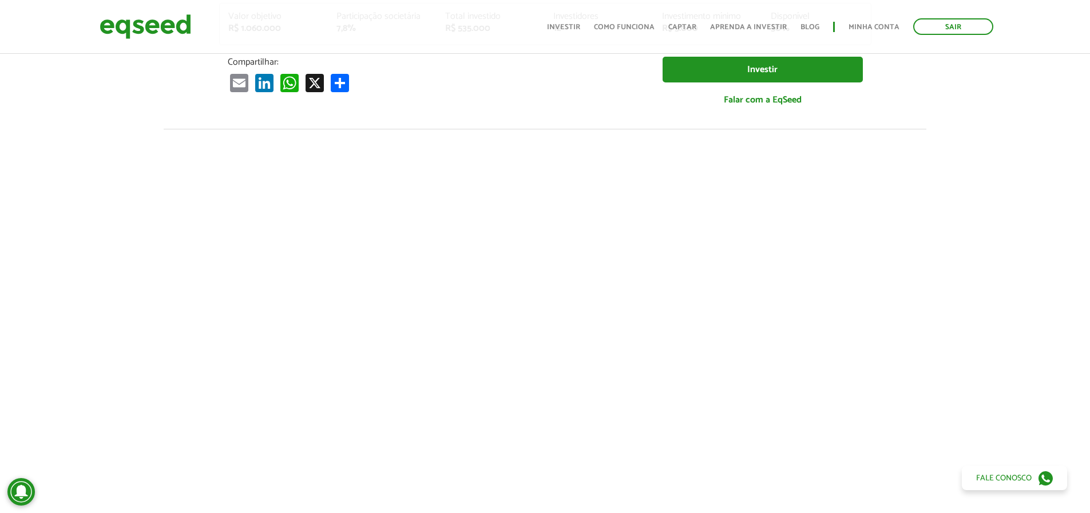
scroll to position [0, 0]
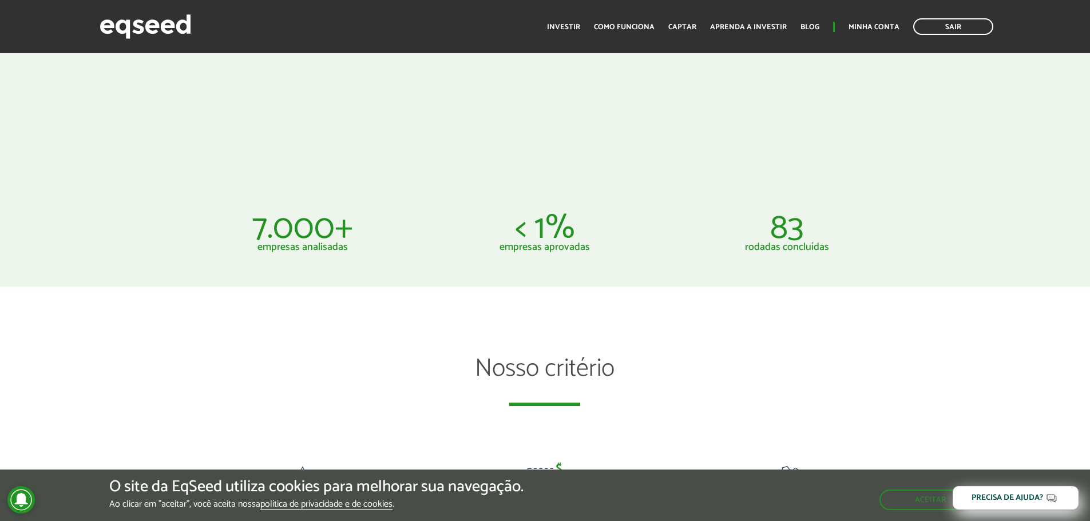
scroll to position [717, 0]
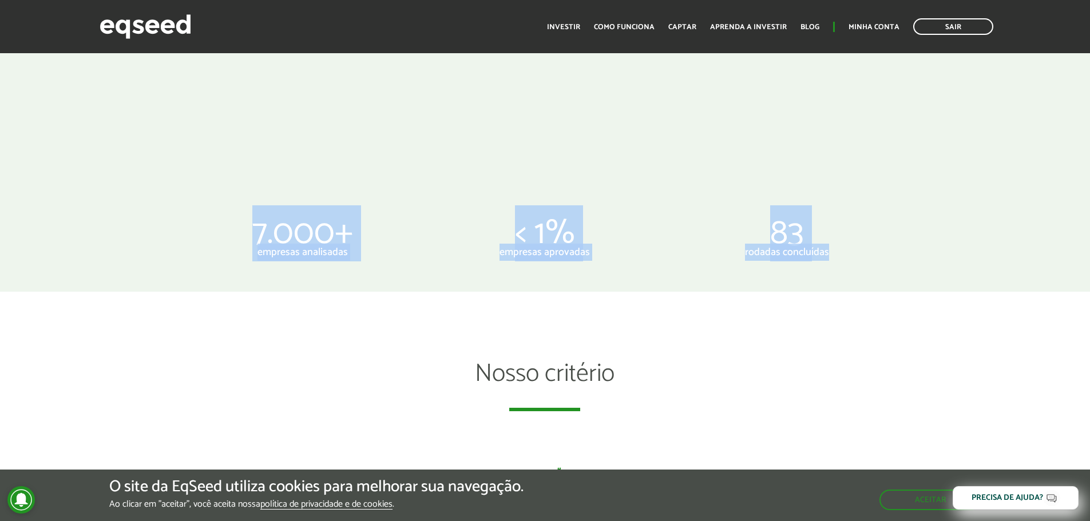
drag, startPoint x: 546, startPoint y: 246, endPoint x: 875, endPoint y: 252, distance: 328.6
click at [875, 252] on ul "7.000+ empresas analisadas < 1% empresas aprovadas 83 rodadas concluídas" at bounding box center [544, 239] width 727 height 38
click at [875, 252] on p "rodadas concluídas" at bounding box center [787, 252] width 225 height 10
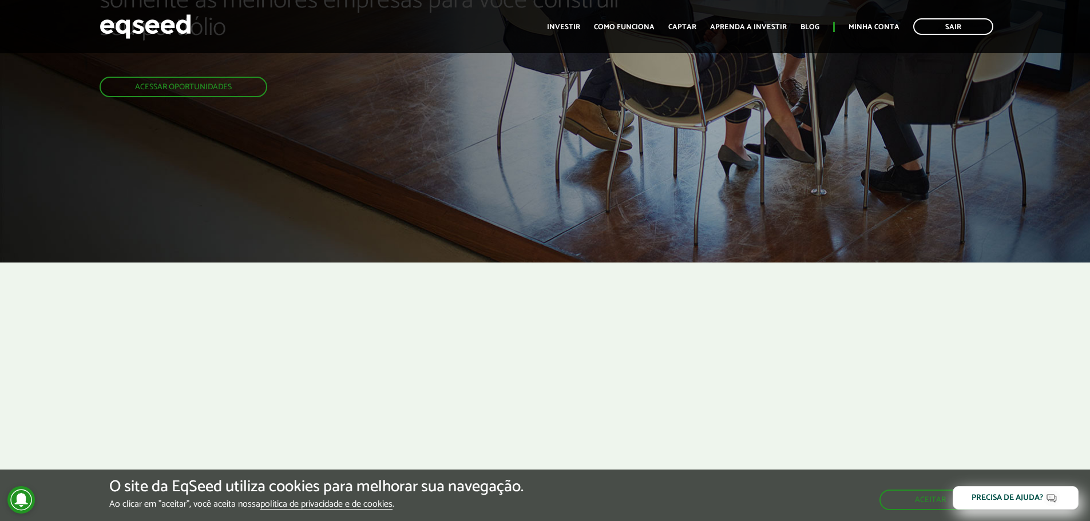
scroll to position [0, 0]
